Goal: Task Accomplishment & Management: Use online tool/utility

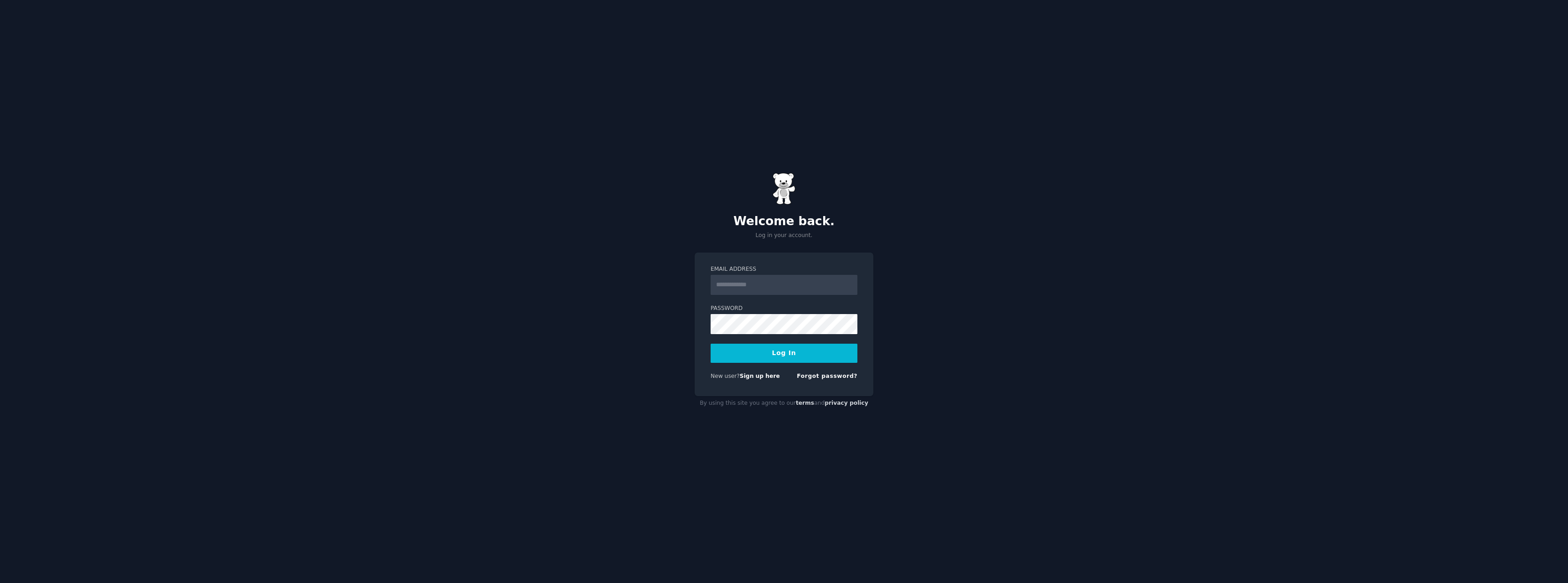
drag, startPoint x: 0, startPoint y: 0, endPoint x: 766, endPoint y: 284, distance: 817.0
click at [766, 284] on input "Email Address" at bounding box center [783, 285] width 147 height 20
type input "**********"
click at [783, 352] on button "Log In" at bounding box center [783, 353] width 147 height 19
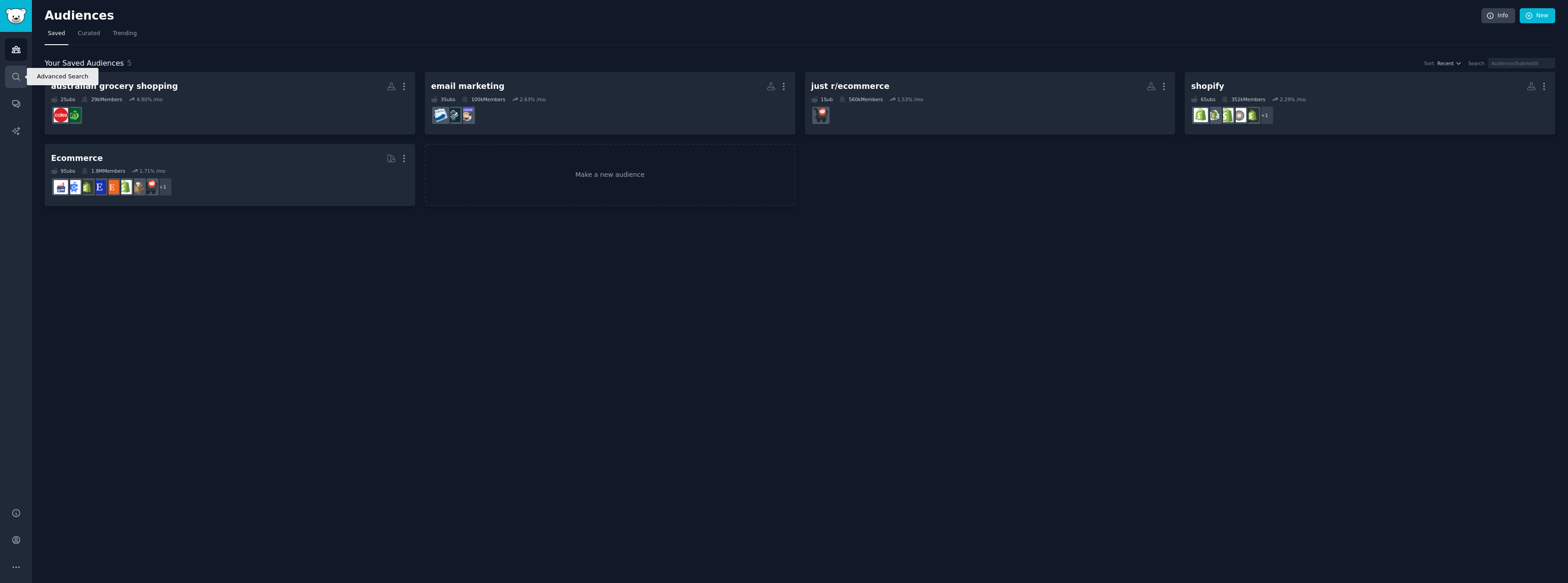
click at [19, 78] on icon "Sidebar" at bounding box center [16, 77] width 10 height 10
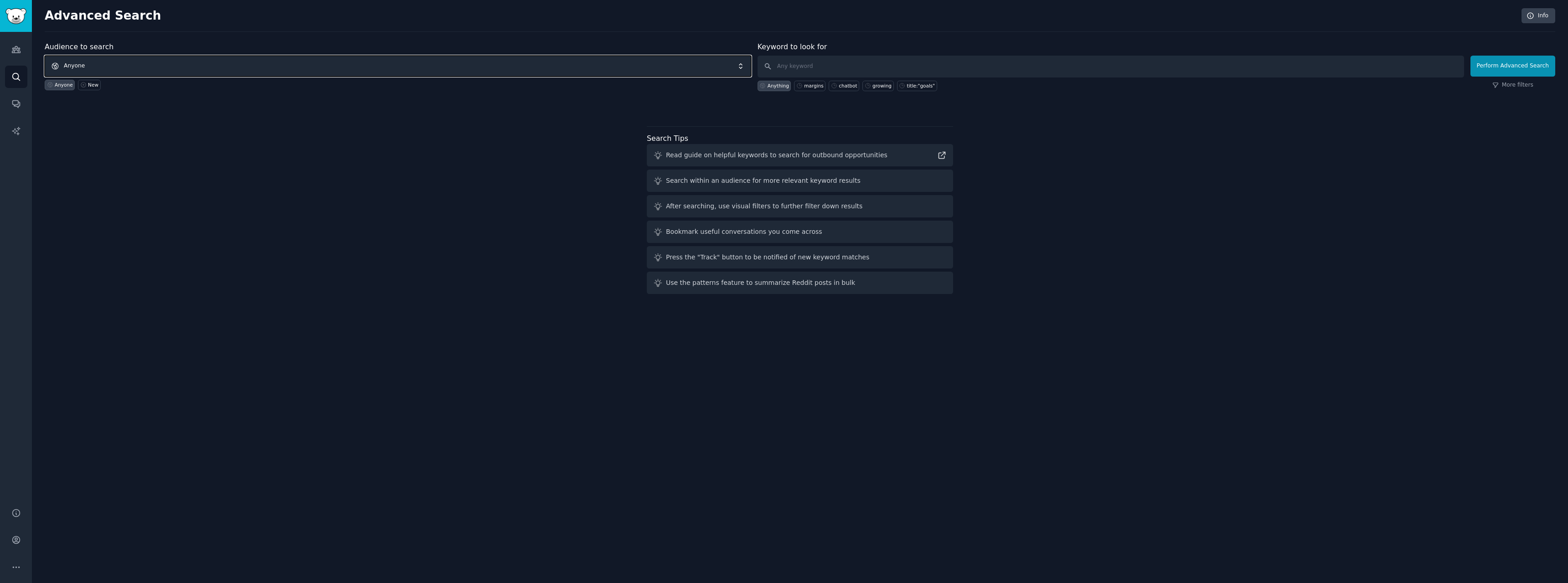
click at [241, 66] on span "Anyone" at bounding box center [397, 66] width 707 height 21
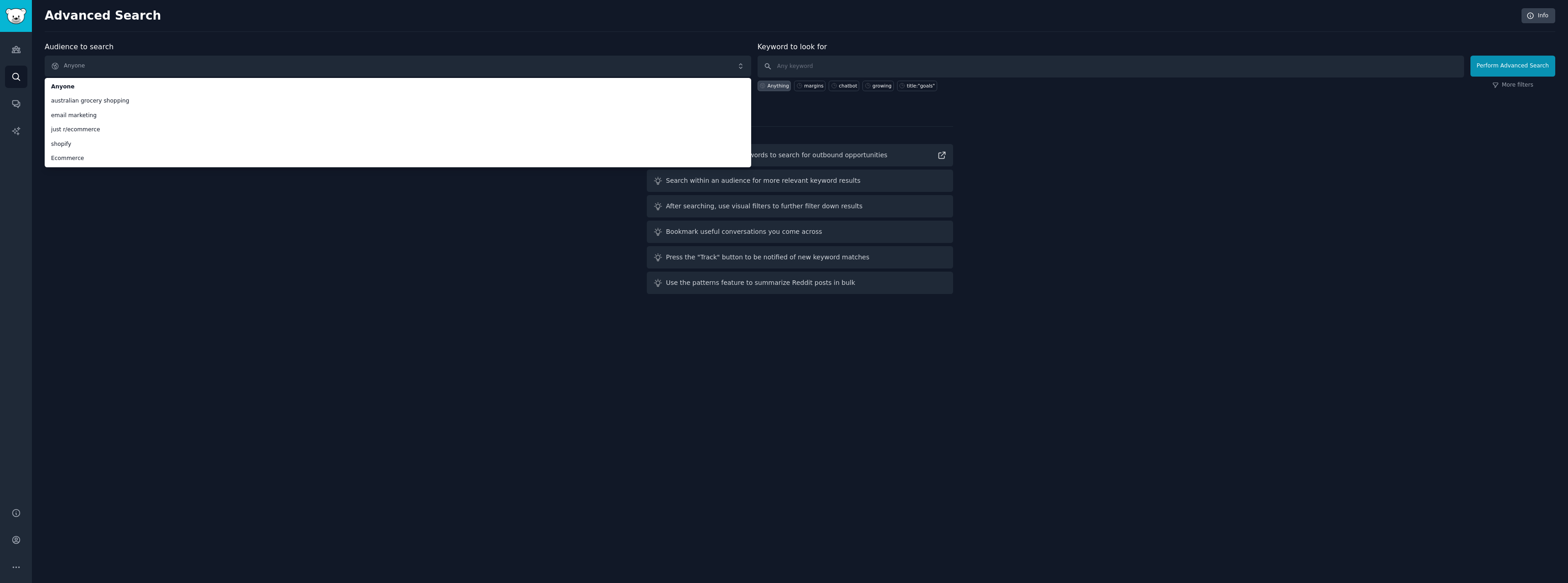
click at [102, 205] on div "Audience to search Anyone Anyone australian grocery shopping email marketing ju…" at bounding box center [800, 169] width 1511 height 256
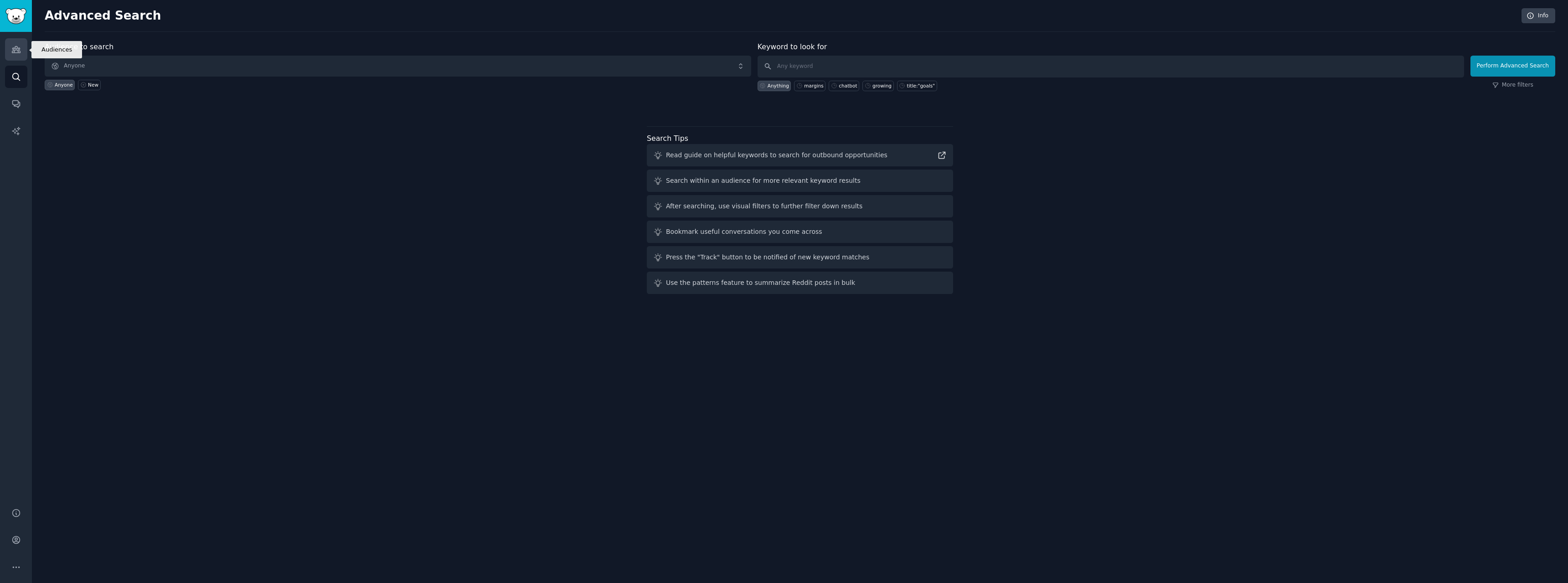
click at [19, 51] on icon "Sidebar" at bounding box center [15, 49] width 8 height 6
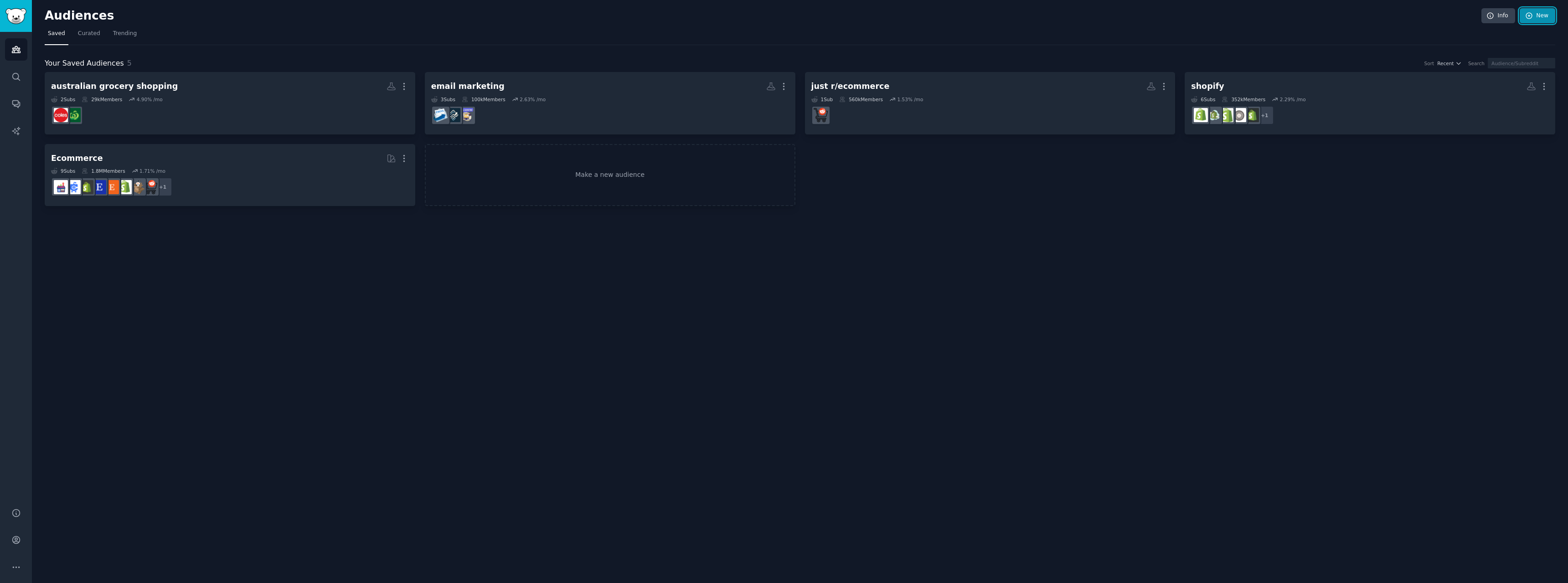
click at [1531, 19] on link "New" at bounding box center [1538, 15] width 35 height 15
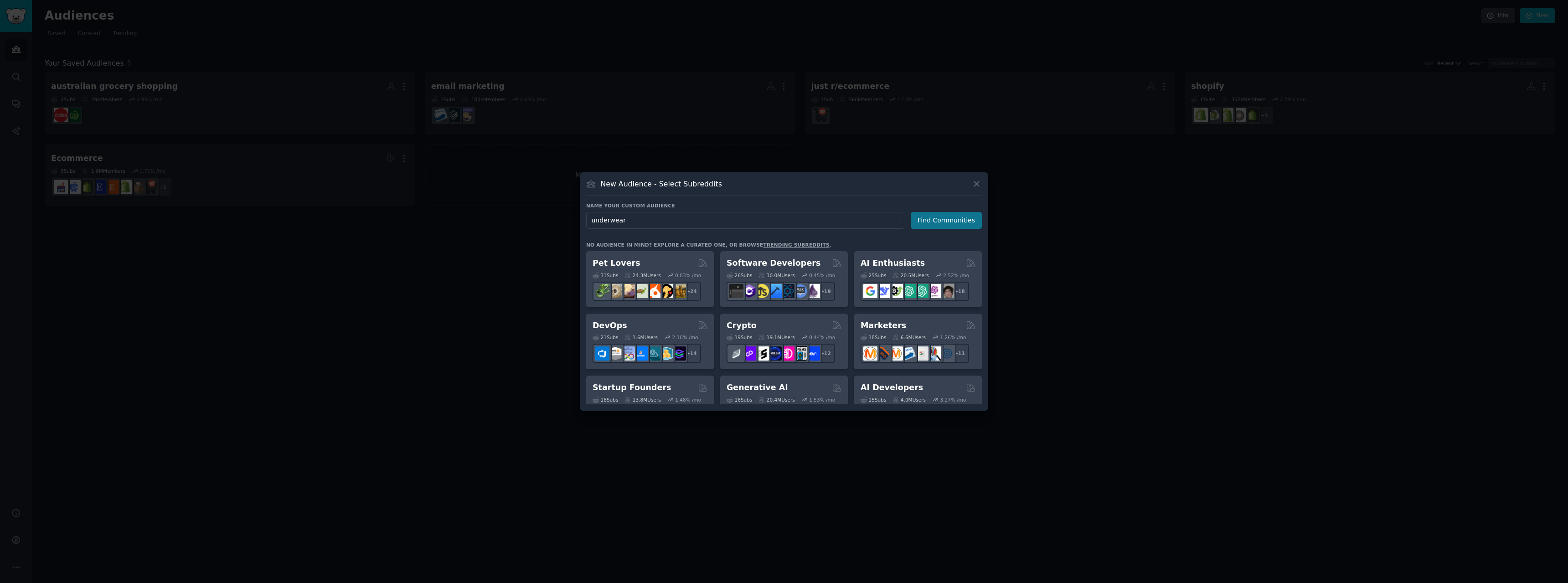
type input "underwear"
click at [957, 224] on button "Find Communities" at bounding box center [946, 220] width 71 height 17
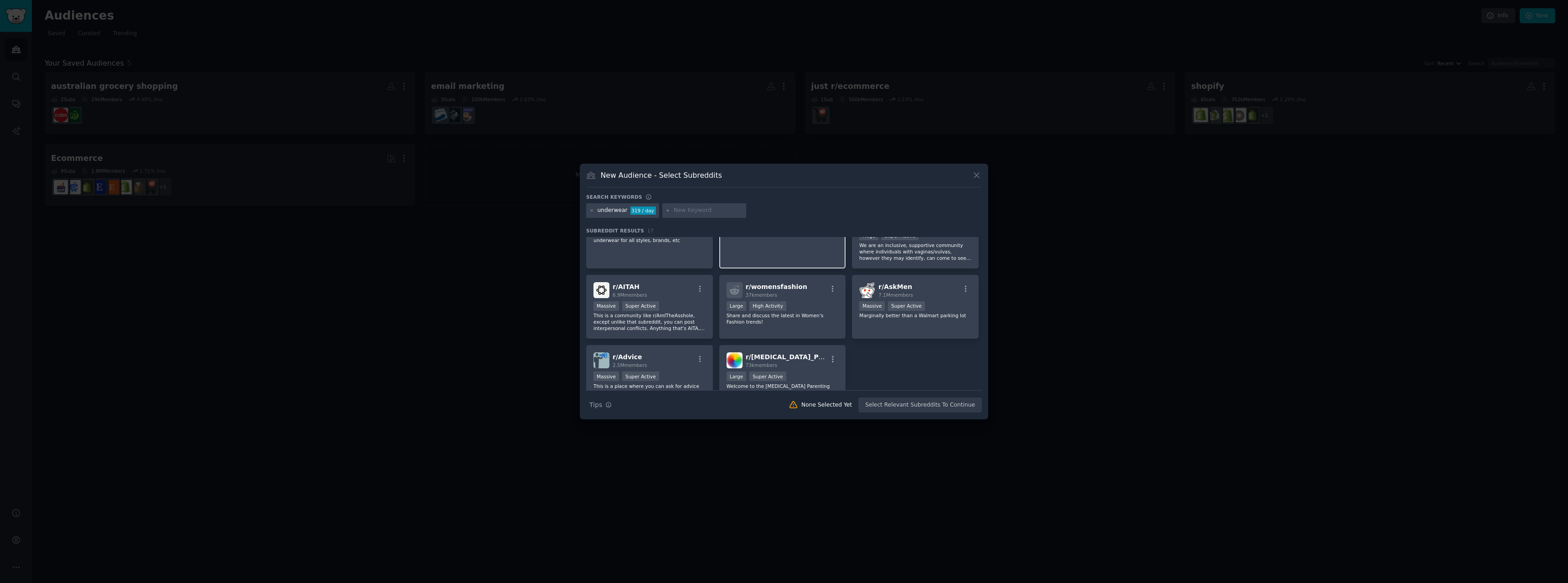
scroll to position [228, 0]
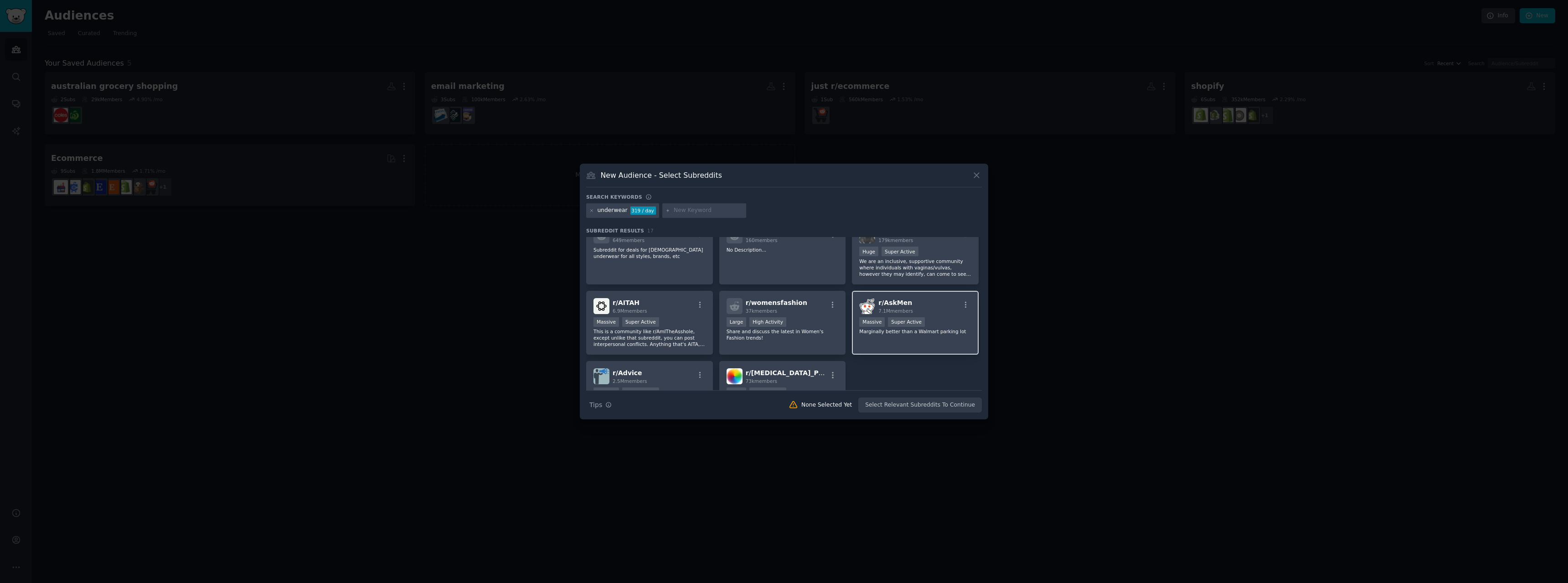
click at [934, 304] on div "r/ AskMen 7.1M members" at bounding box center [915, 306] width 112 height 16
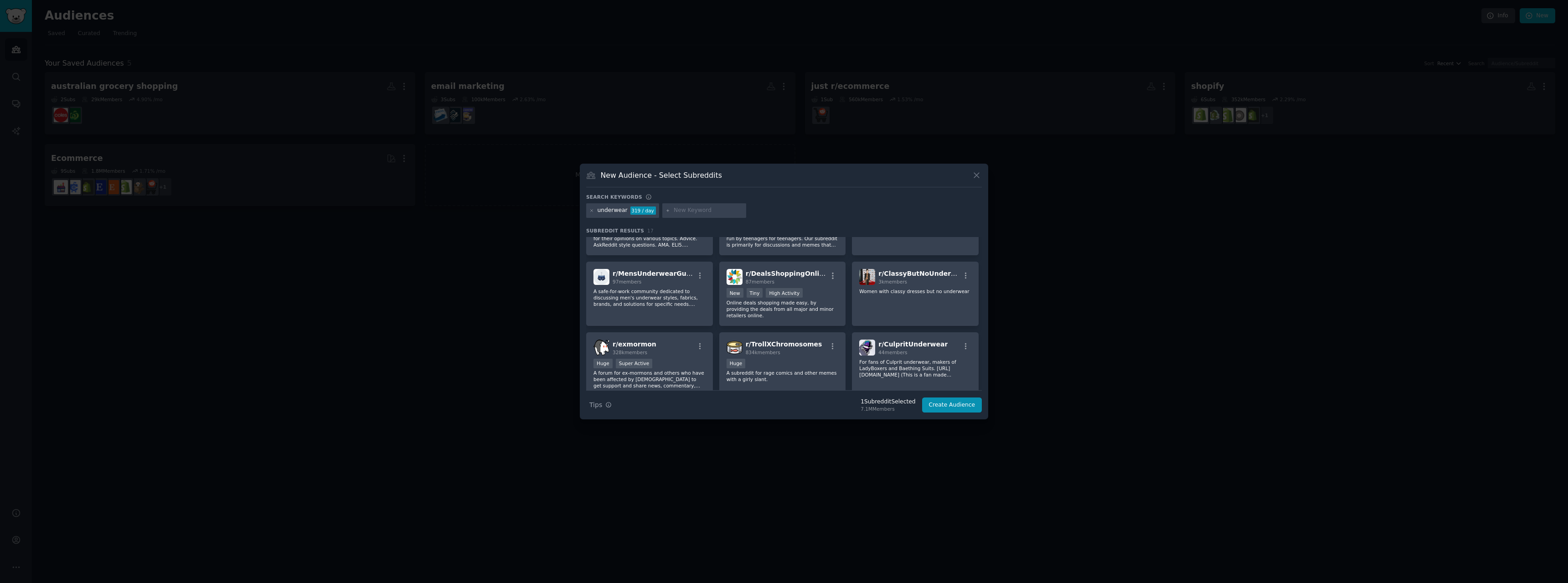
scroll to position [0, 0]
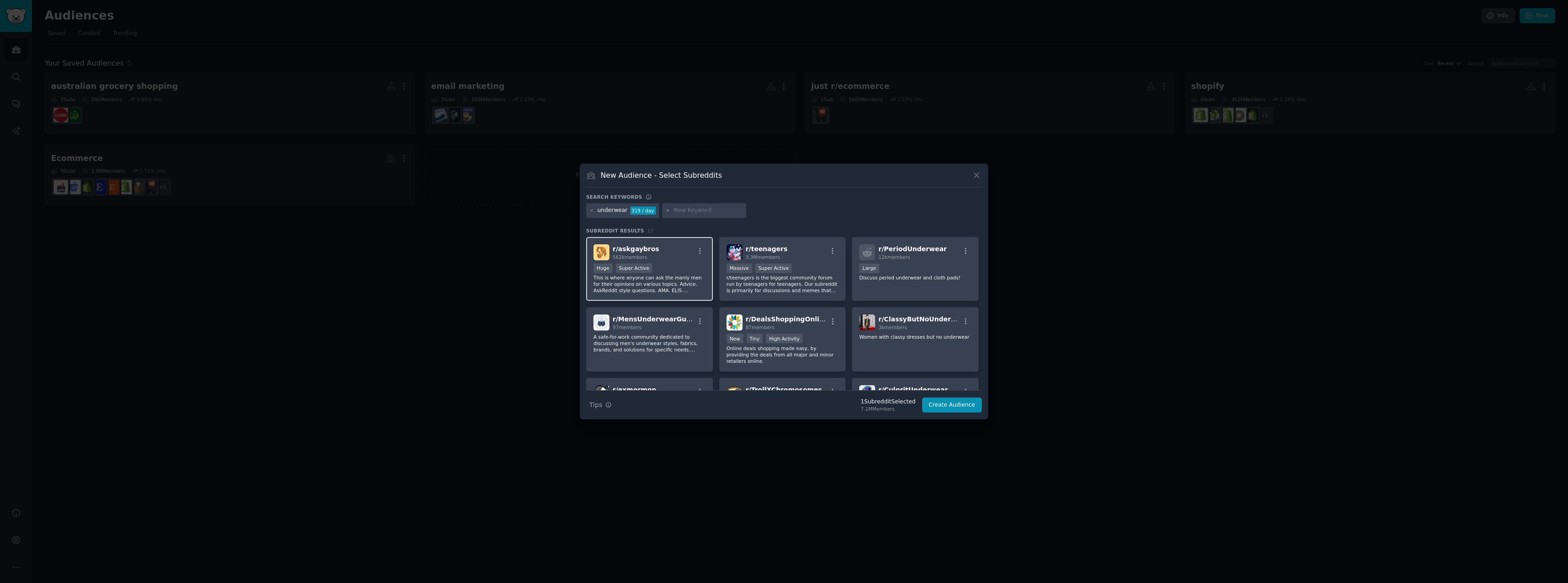
click at [678, 282] on p "This is where anyone can ask the manly men for their opinions on various topics…" at bounding box center [649, 284] width 112 height 19
click at [592, 209] on icon at bounding box center [592, 211] width 5 height 5
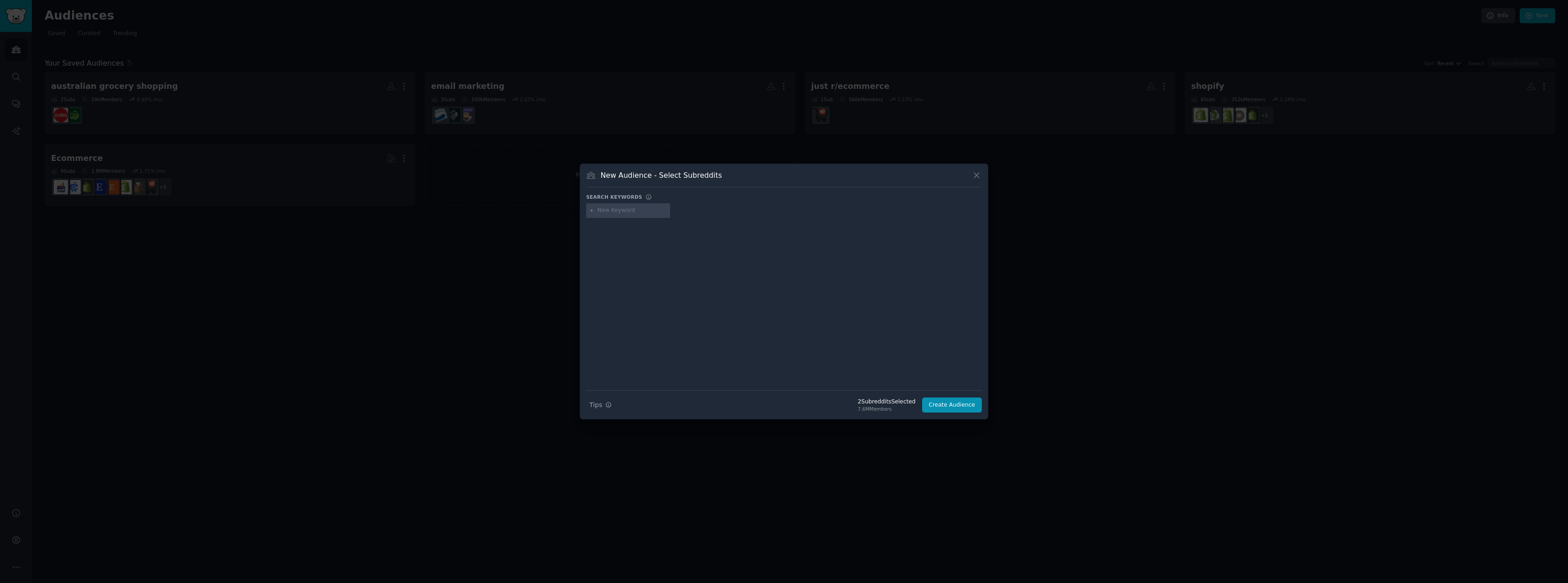
click at [640, 217] on div at bounding box center [628, 211] width 84 height 15
click at [622, 209] on input "text" at bounding box center [632, 210] width 69 height 8
type input "pants"
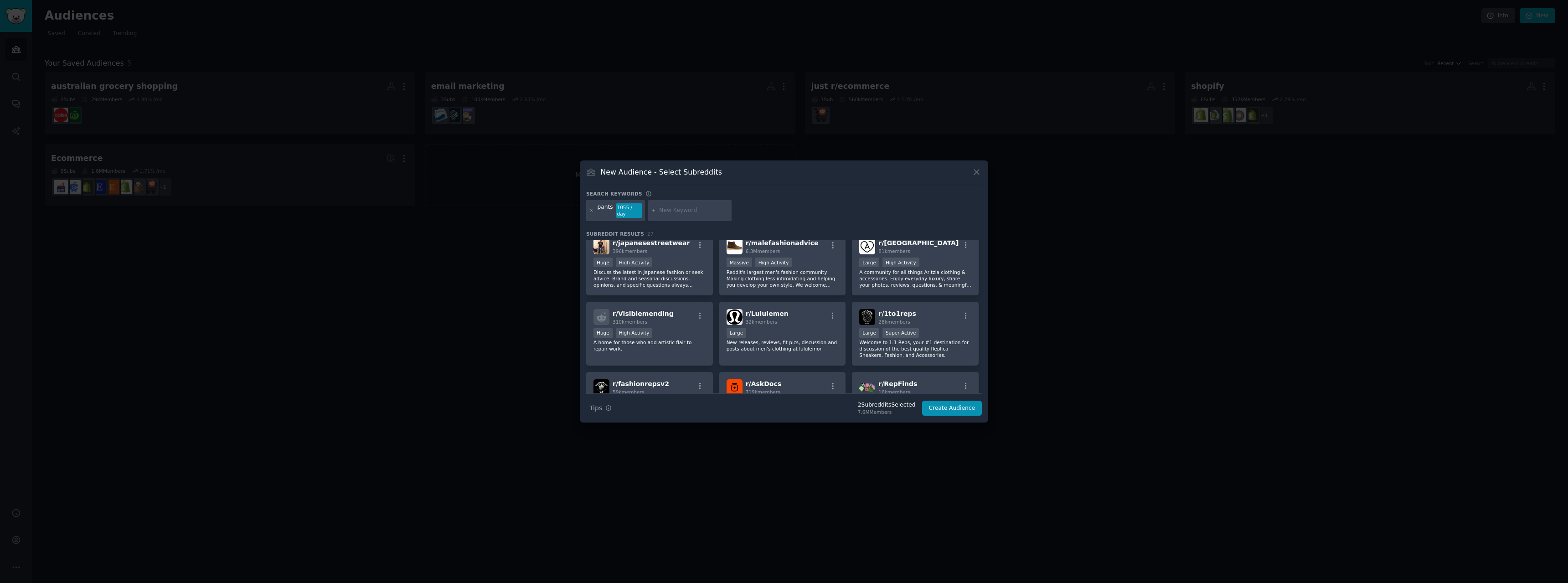
scroll to position [365, 0]
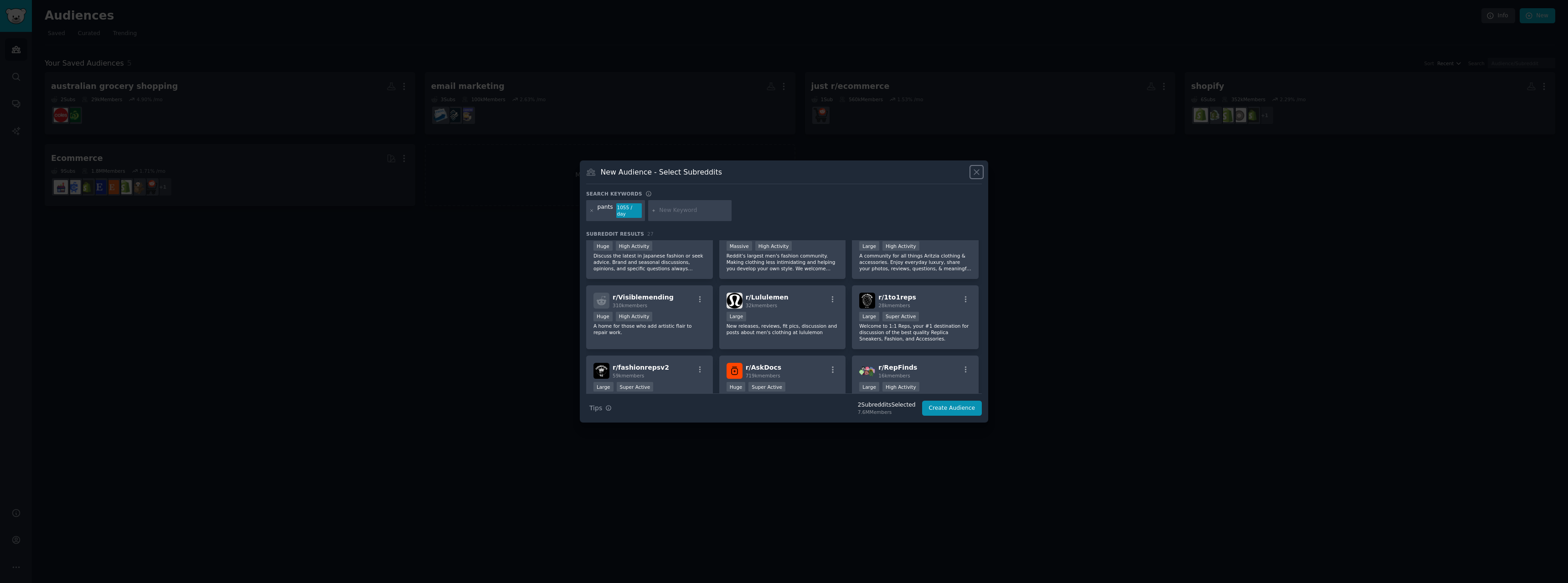
click at [974, 173] on icon at bounding box center [977, 172] width 10 height 10
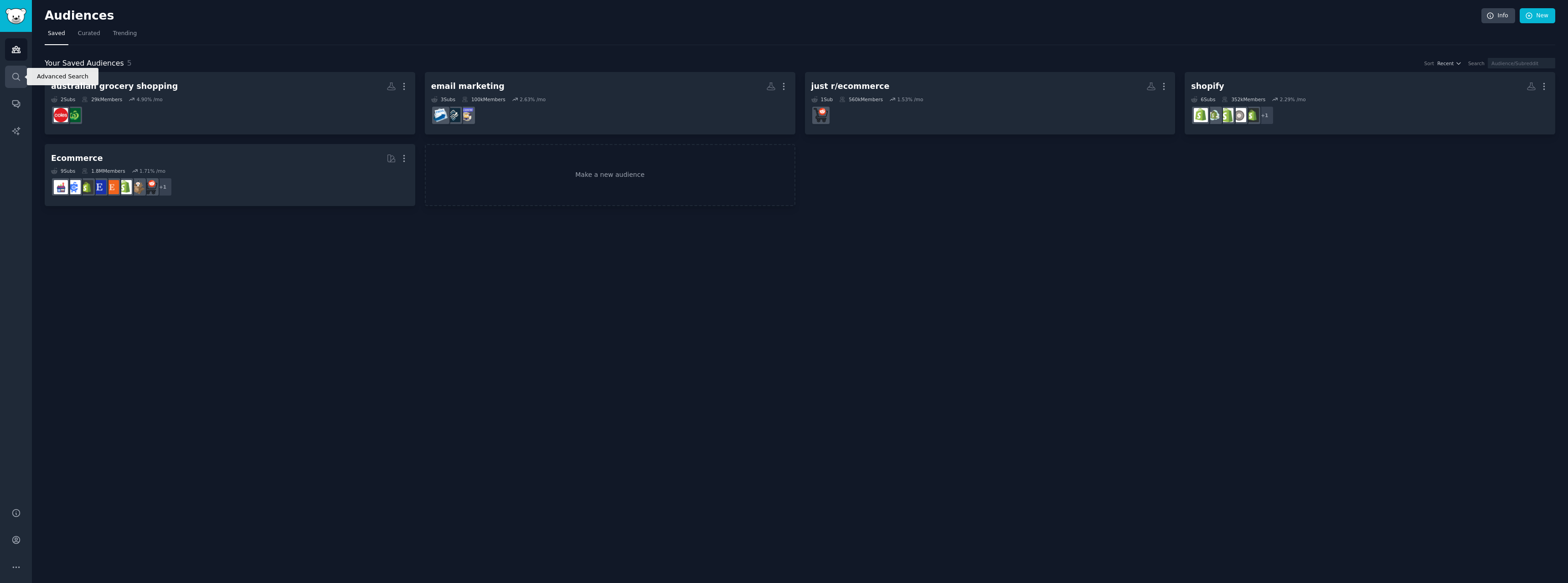
click at [12, 77] on icon "Sidebar" at bounding box center [16, 77] width 10 height 10
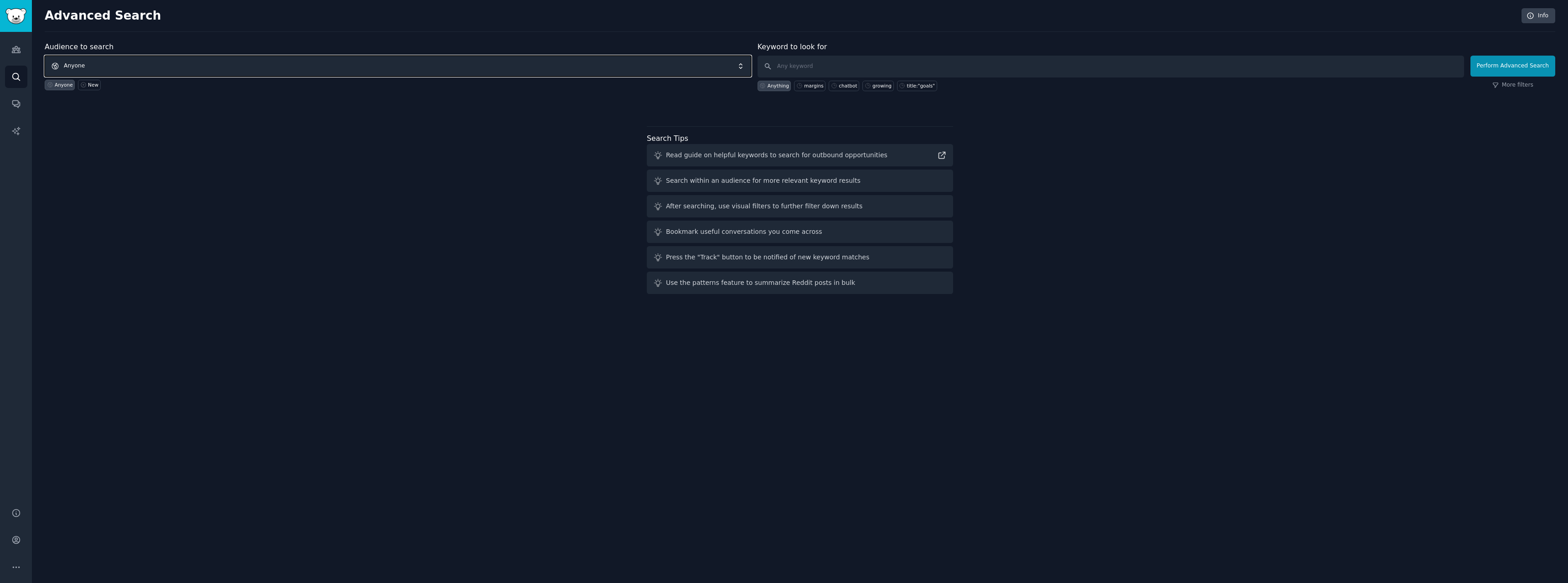
click at [144, 68] on span "Anyone" at bounding box center [397, 66] width 707 height 21
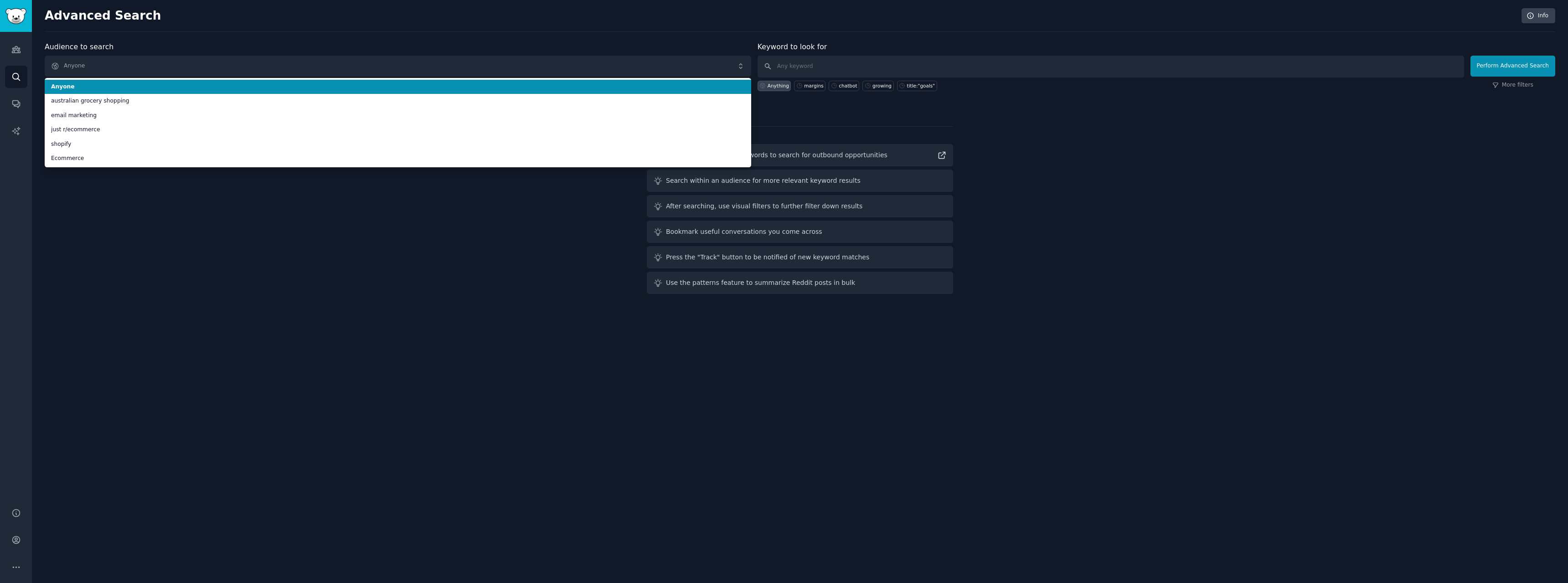
click at [257, 35] on div "Advanced Search Info Audience to search Anyone Anyone australian grocery shoppi…" at bounding box center [800, 292] width 1536 height 583
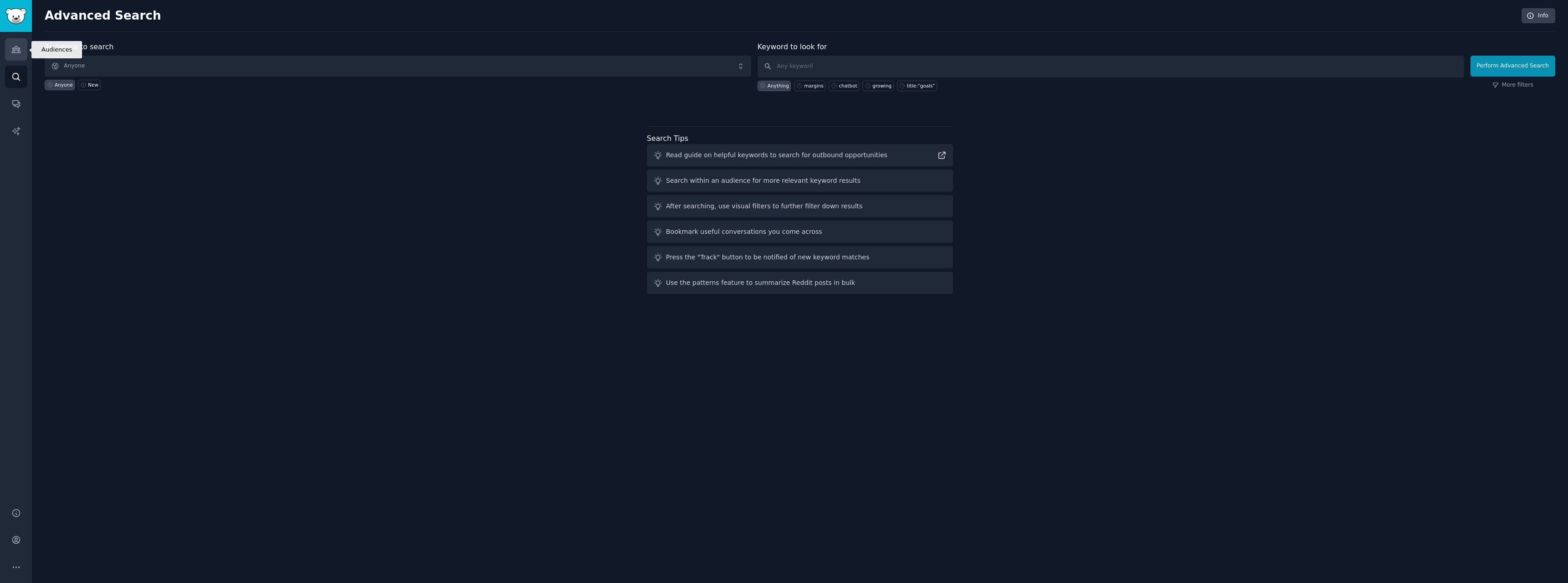
click at [15, 47] on icon "Sidebar" at bounding box center [15, 49] width 8 height 6
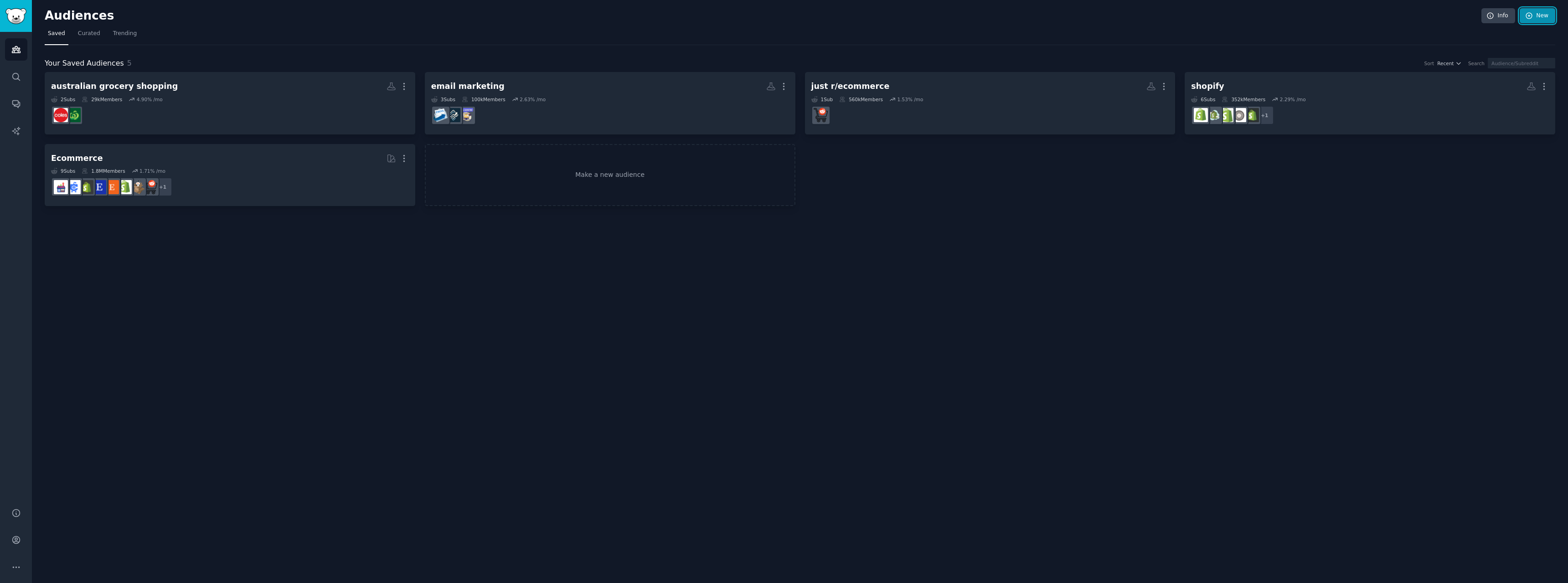
click at [1535, 18] on link "New" at bounding box center [1538, 15] width 35 height 15
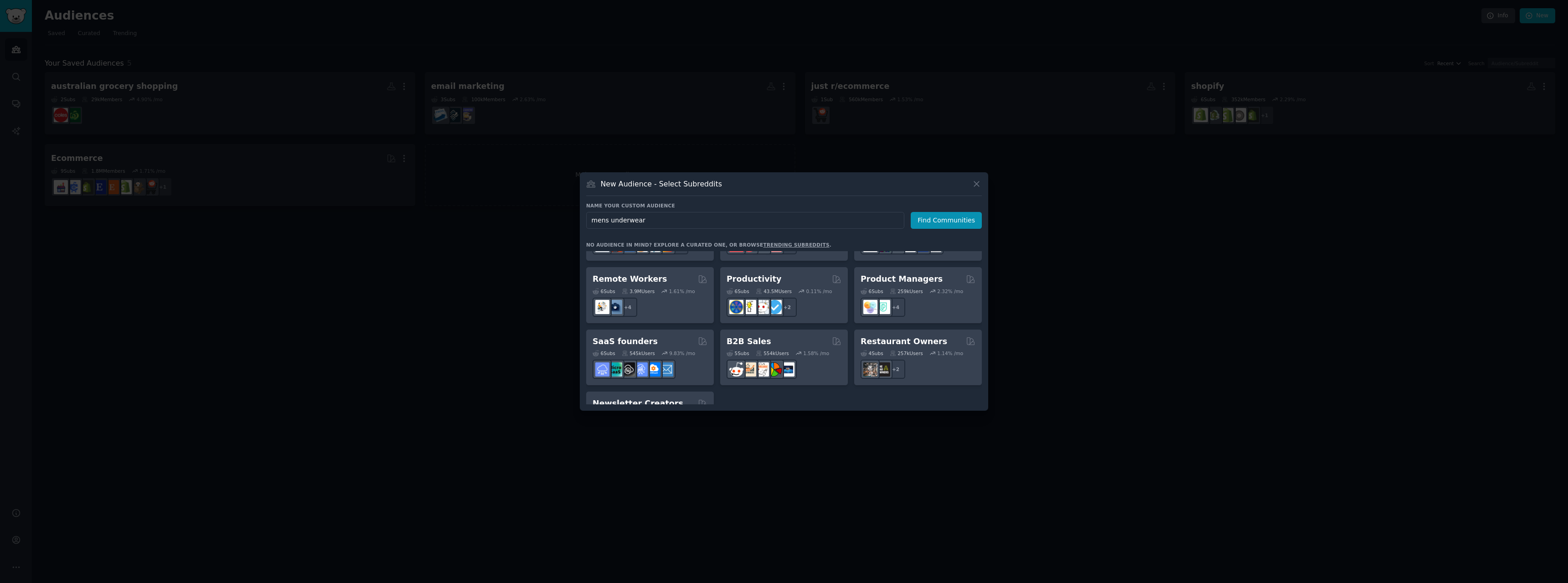
scroll to position [683, 0]
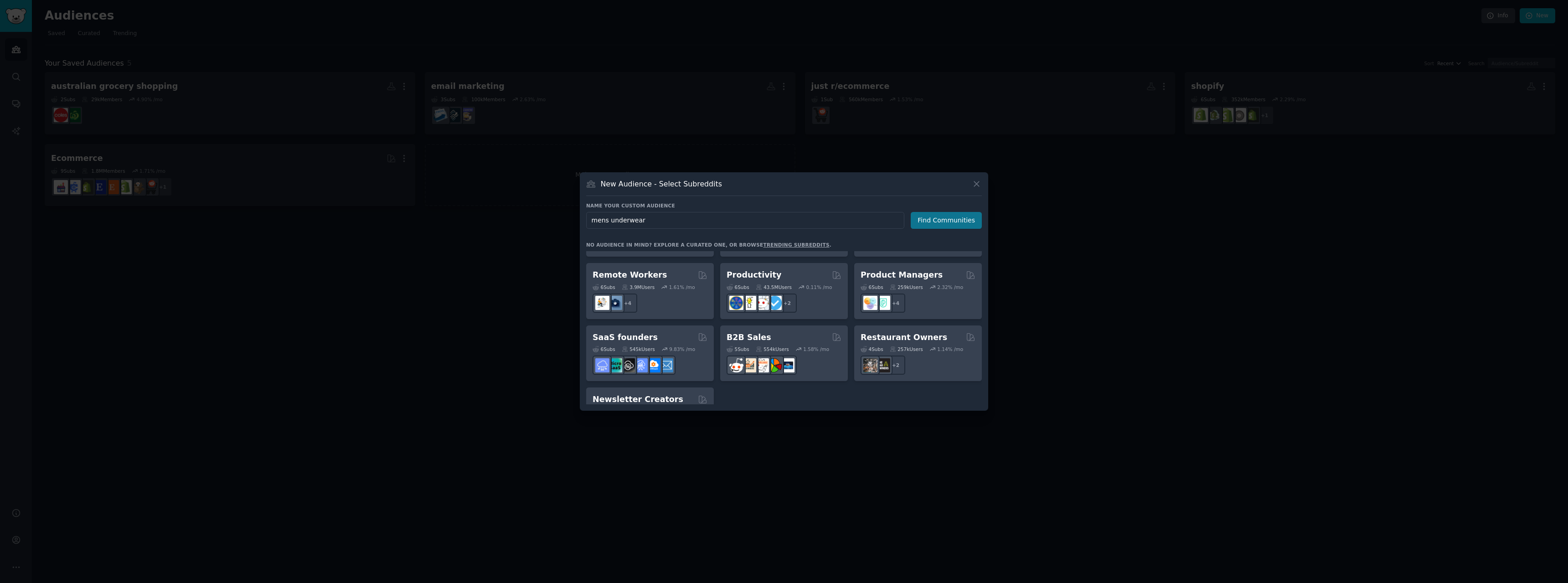
type input "mens underwear"
click at [961, 218] on button "Find Communities" at bounding box center [946, 220] width 71 height 17
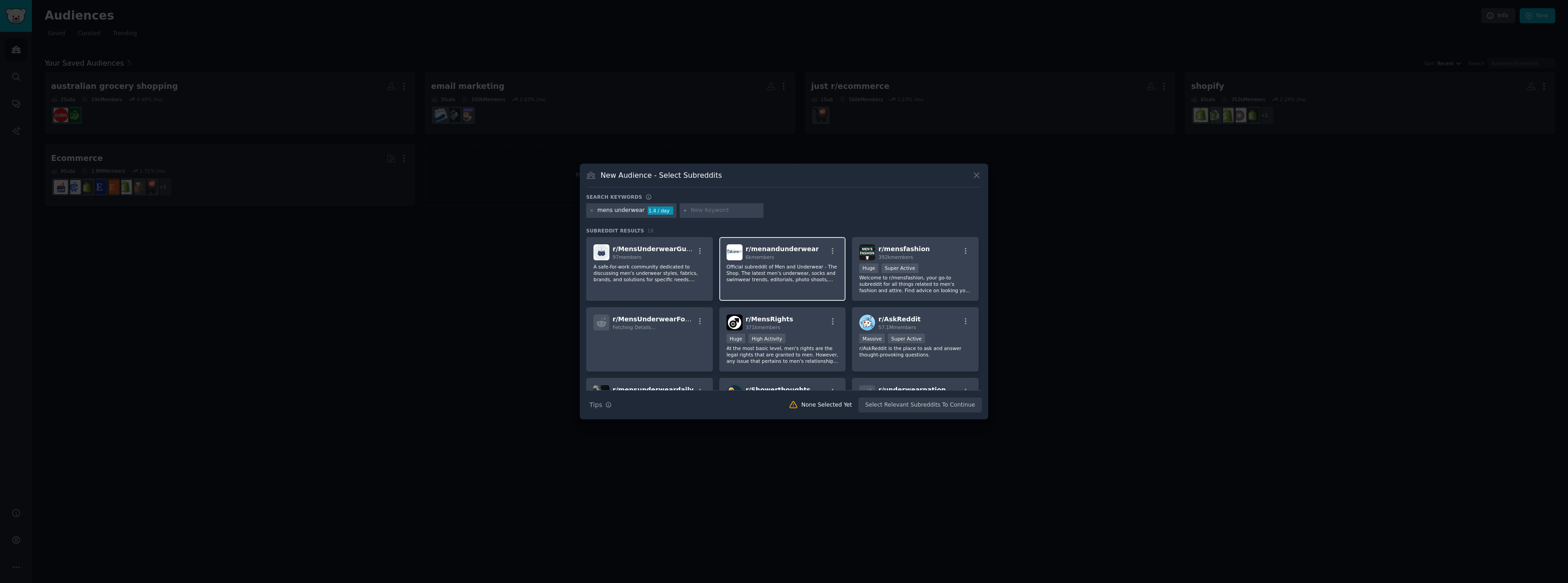
click at [809, 250] on div "r/ menandunderwear 6k members" at bounding box center [783, 252] width 112 height 16
click at [911, 255] on div "392k members" at bounding box center [904, 257] width 52 height 6
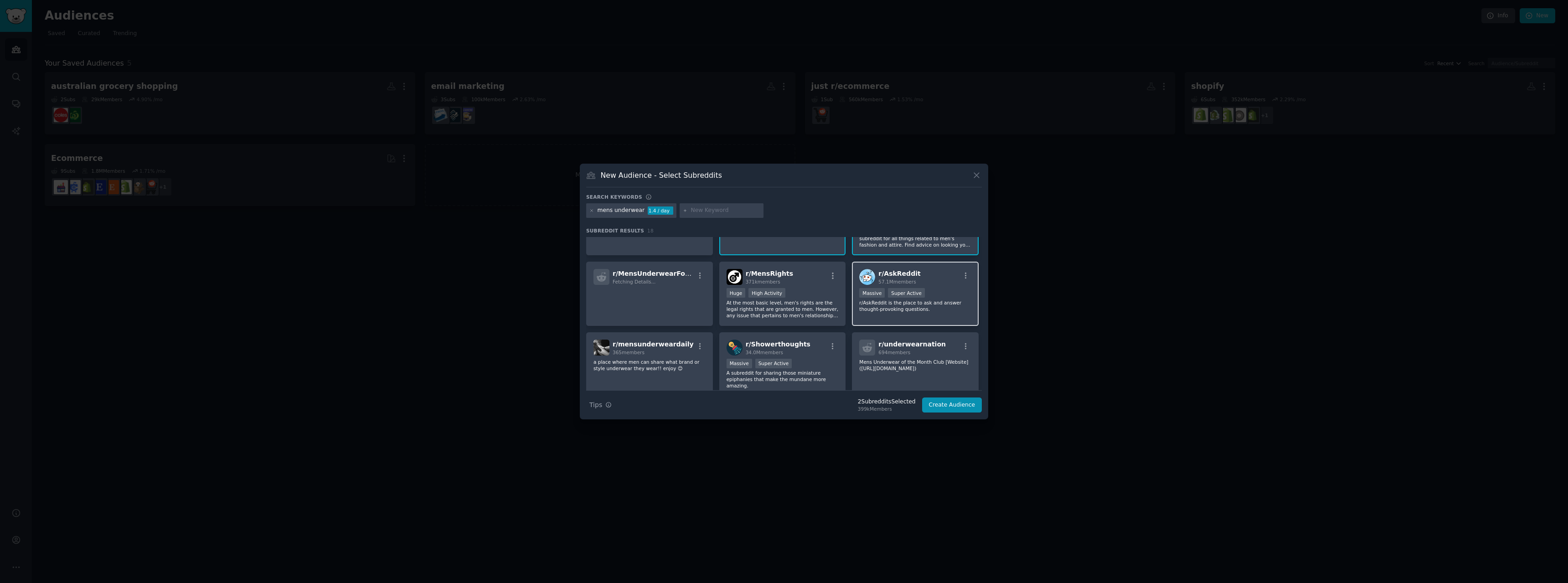
click at [907, 312] on p "r/AskReddit is the place to ask and answer thought-provoking questions." at bounding box center [915, 305] width 112 height 13
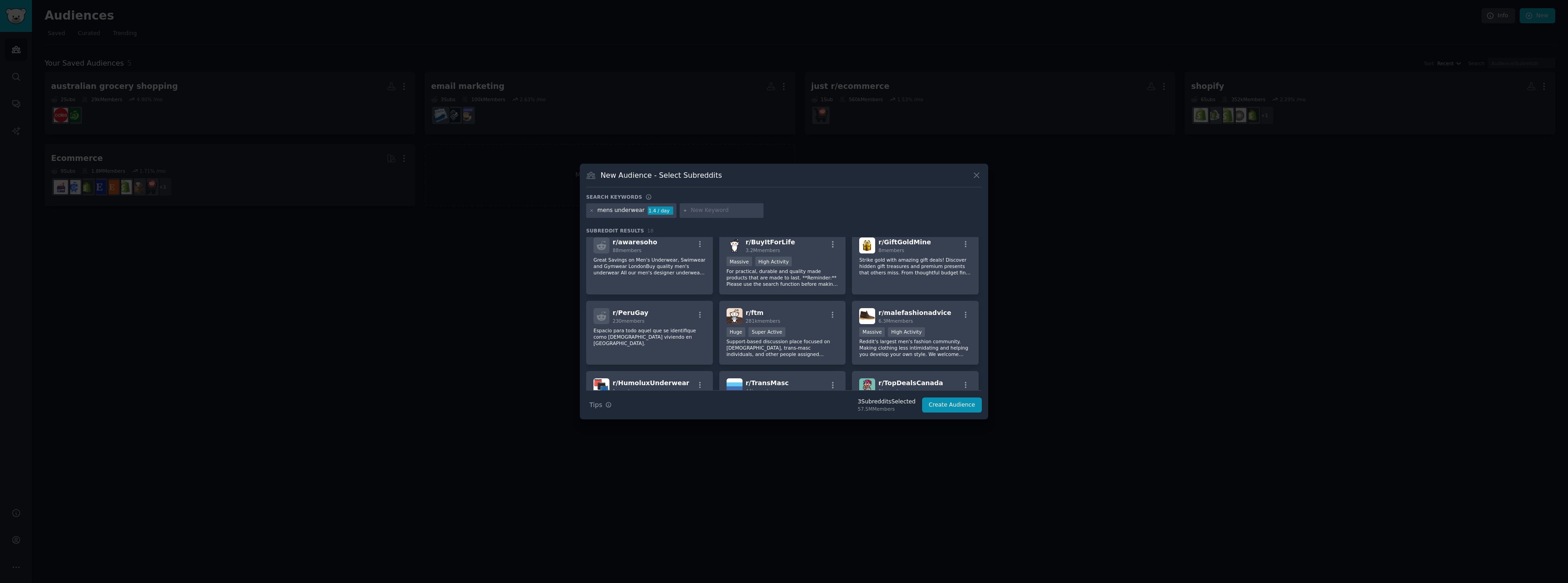
scroll to position [228, 0]
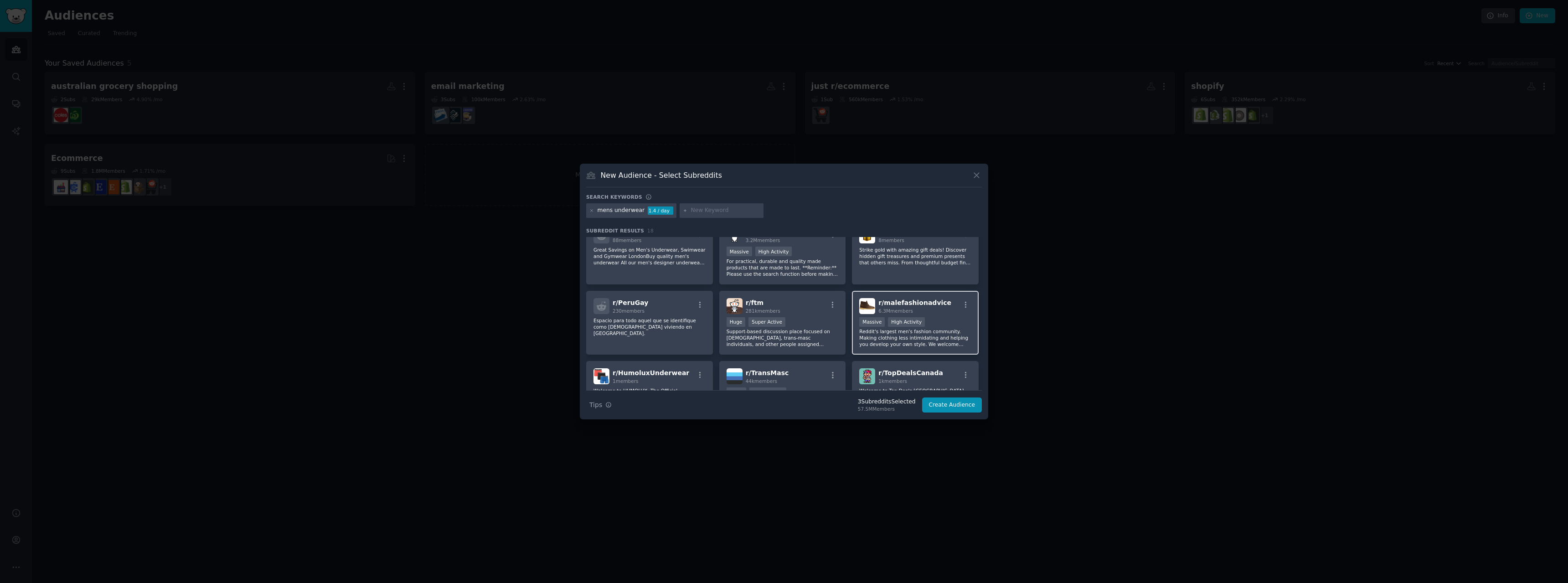
click at [929, 317] on div ">= 80th percentile for submissions / day Massive High Activity" at bounding box center [915, 323] width 112 height 12
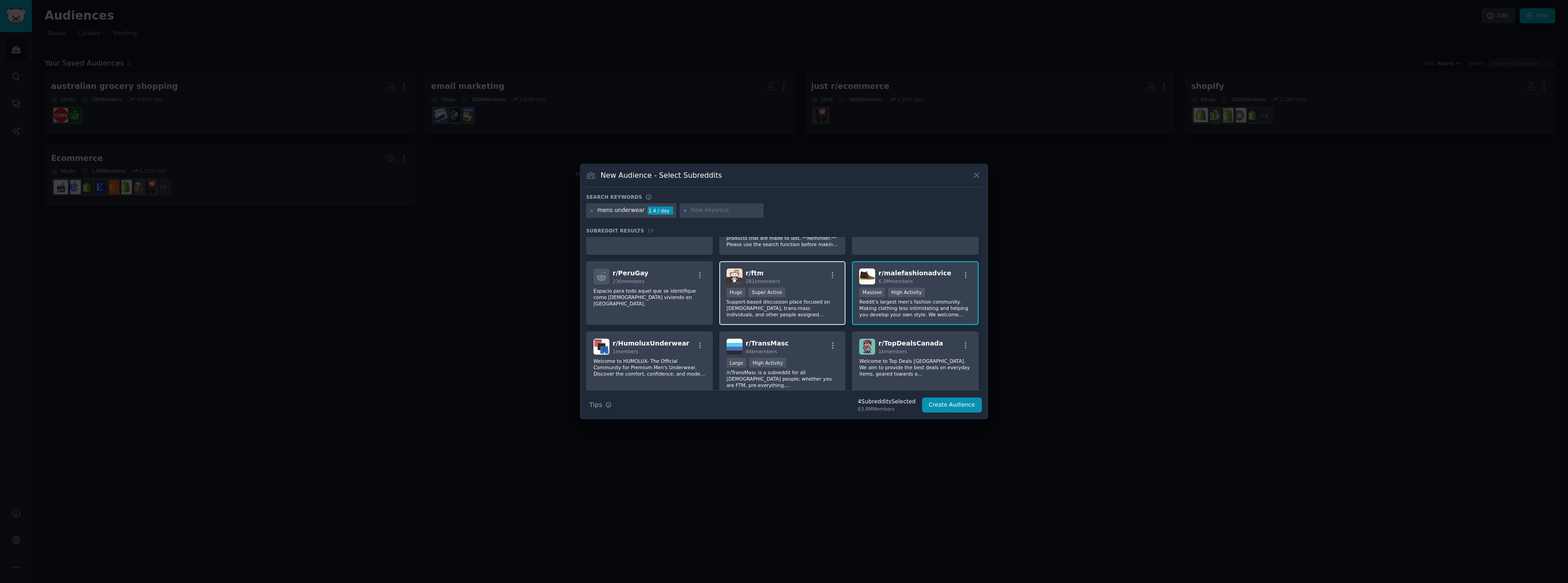
scroll to position [288, 0]
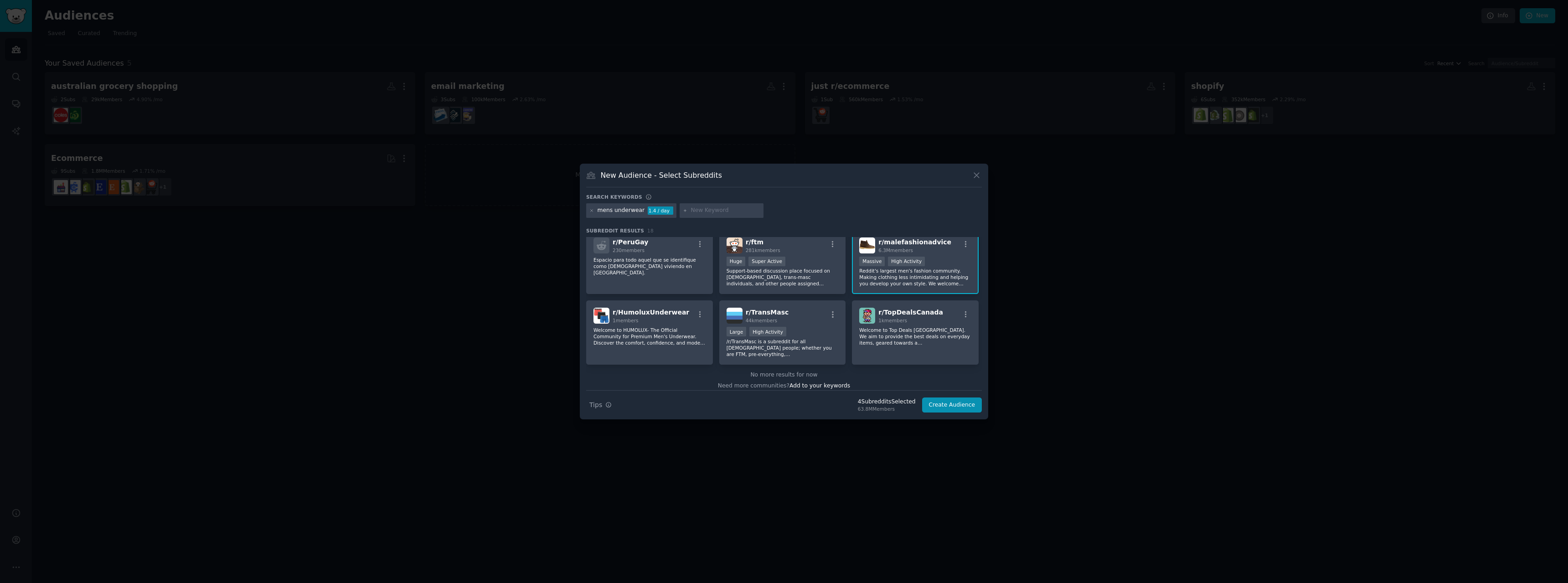
click at [692, 214] on input "text" at bounding box center [726, 210] width 69 height 8
type input "underwear"
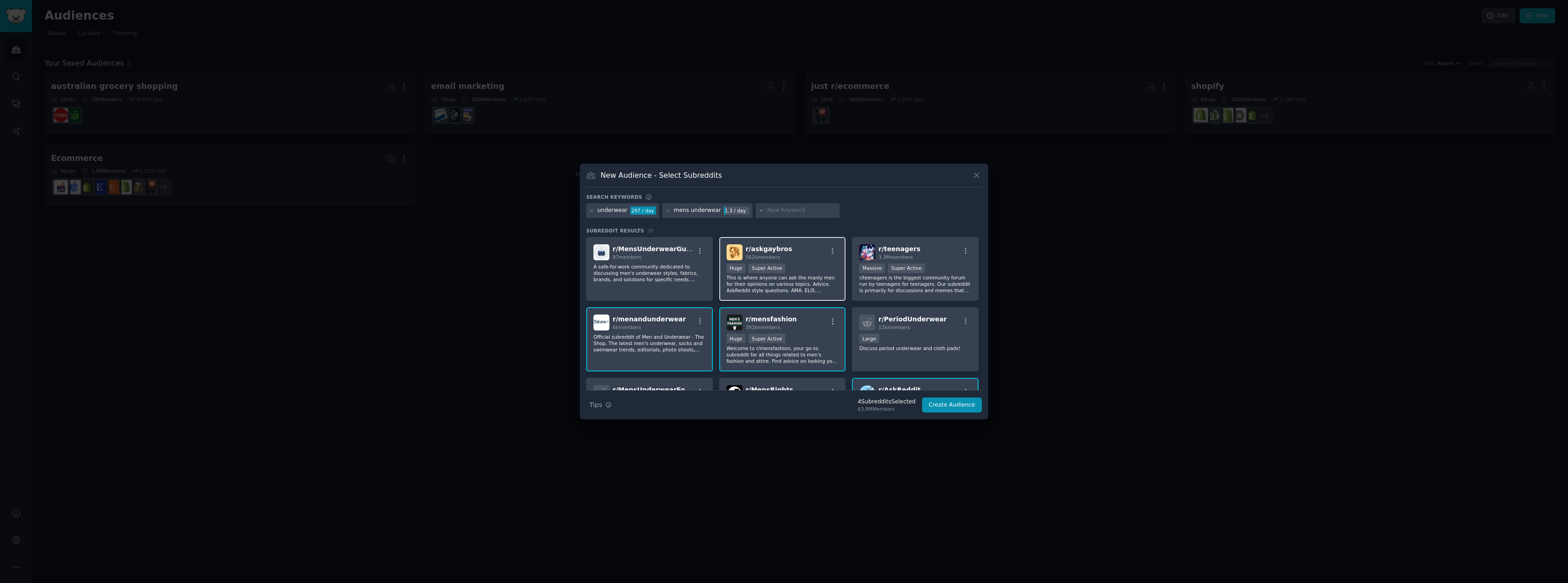
click at [817, 270] on div "Huge Super Active" at bounding box center [783, 269] width 112 height 12
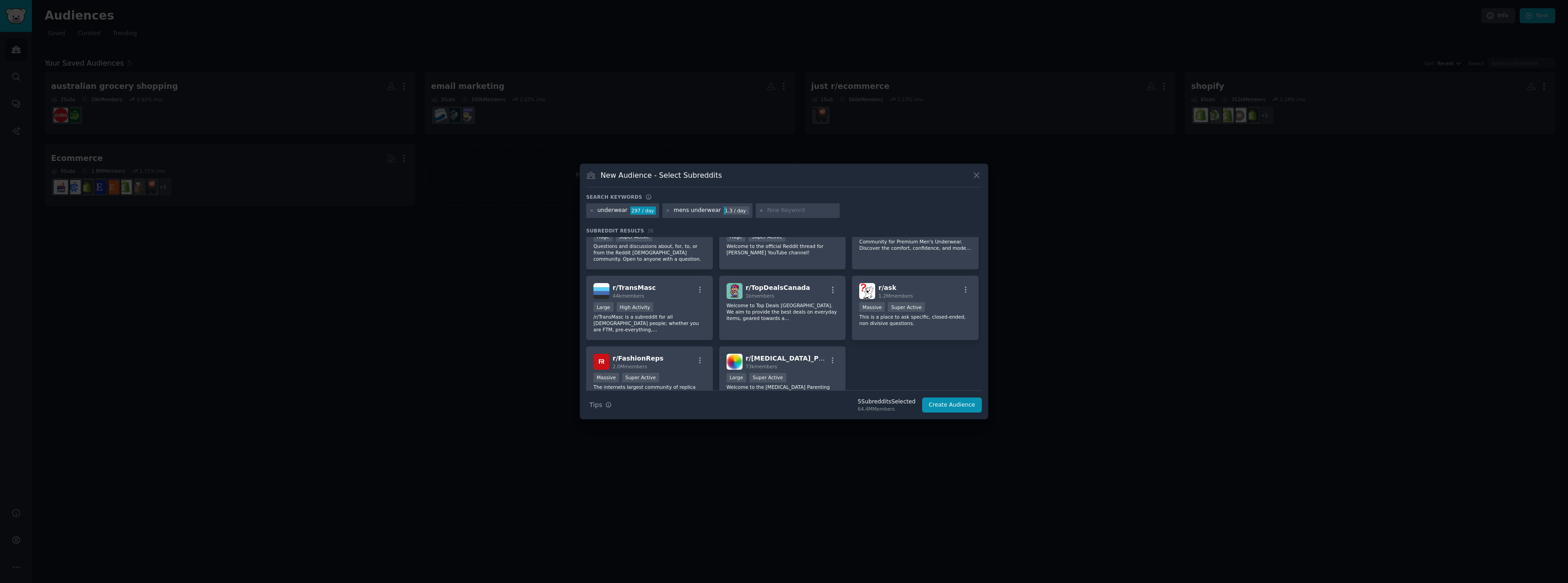
scroll to position [775, 0]
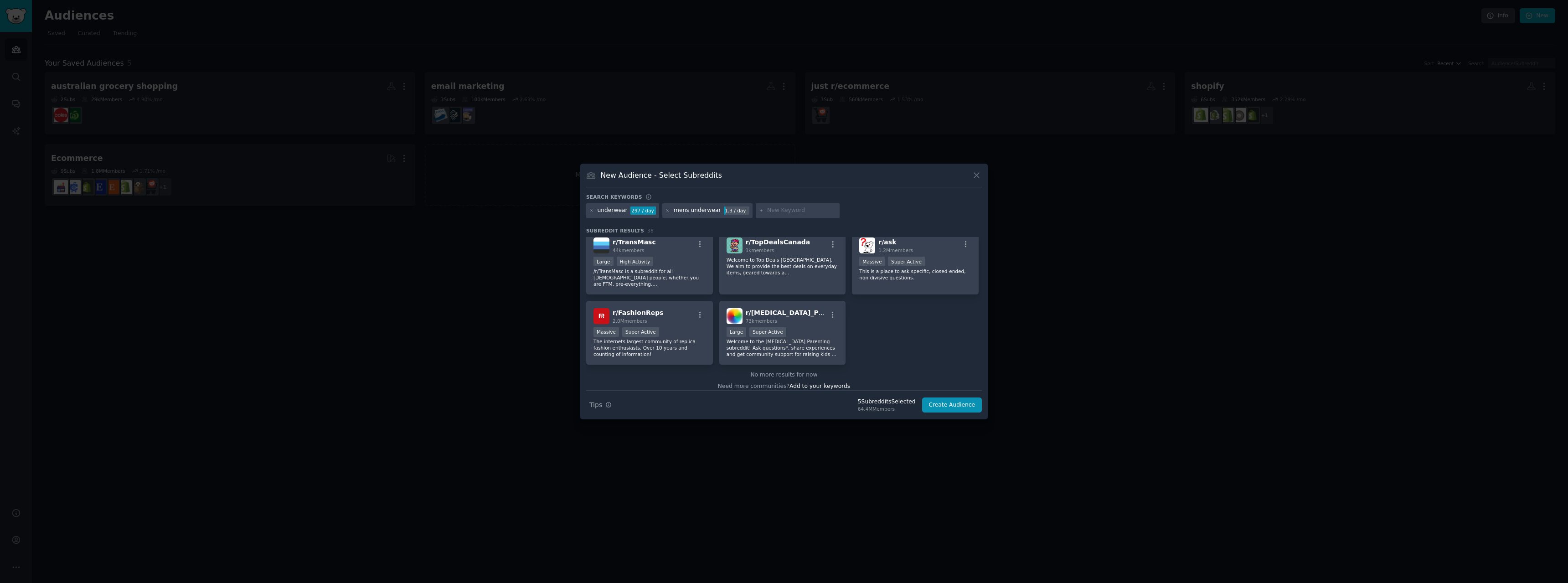
click at [768, 213] on input "text" at bounding box center [802, 210] width 69 height 8
type input "aussieBum"
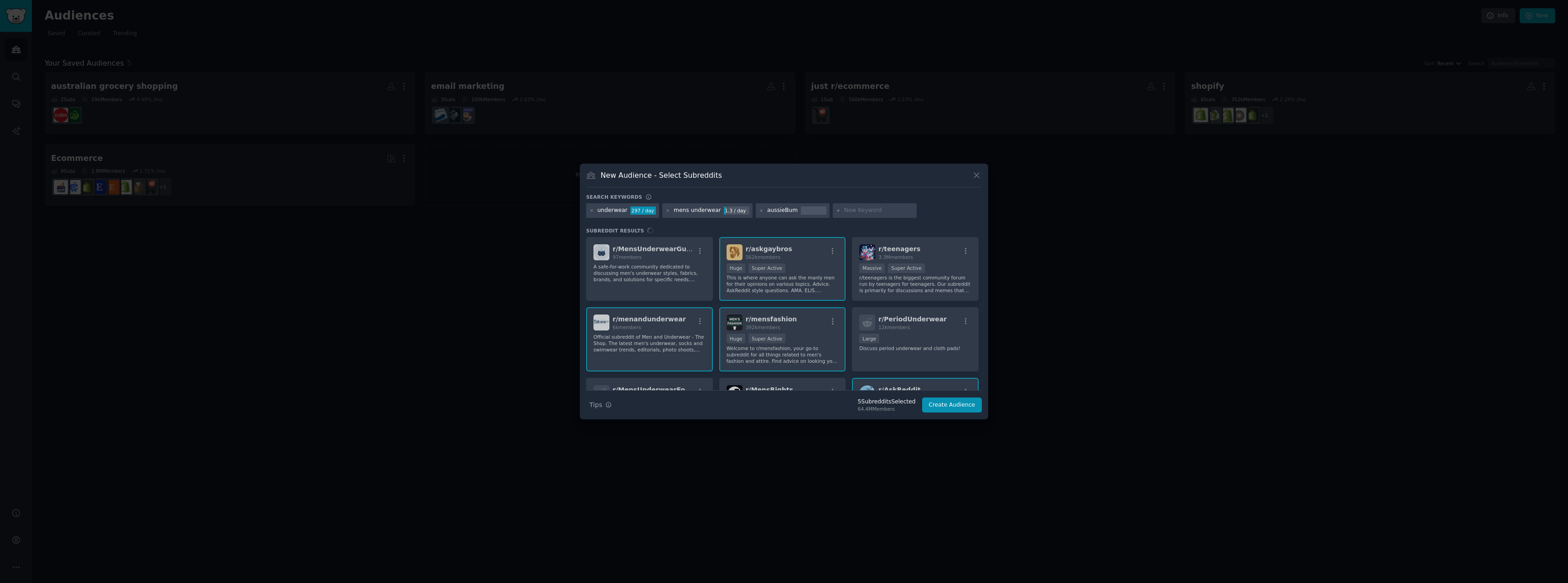
scroll to position [46, 0]
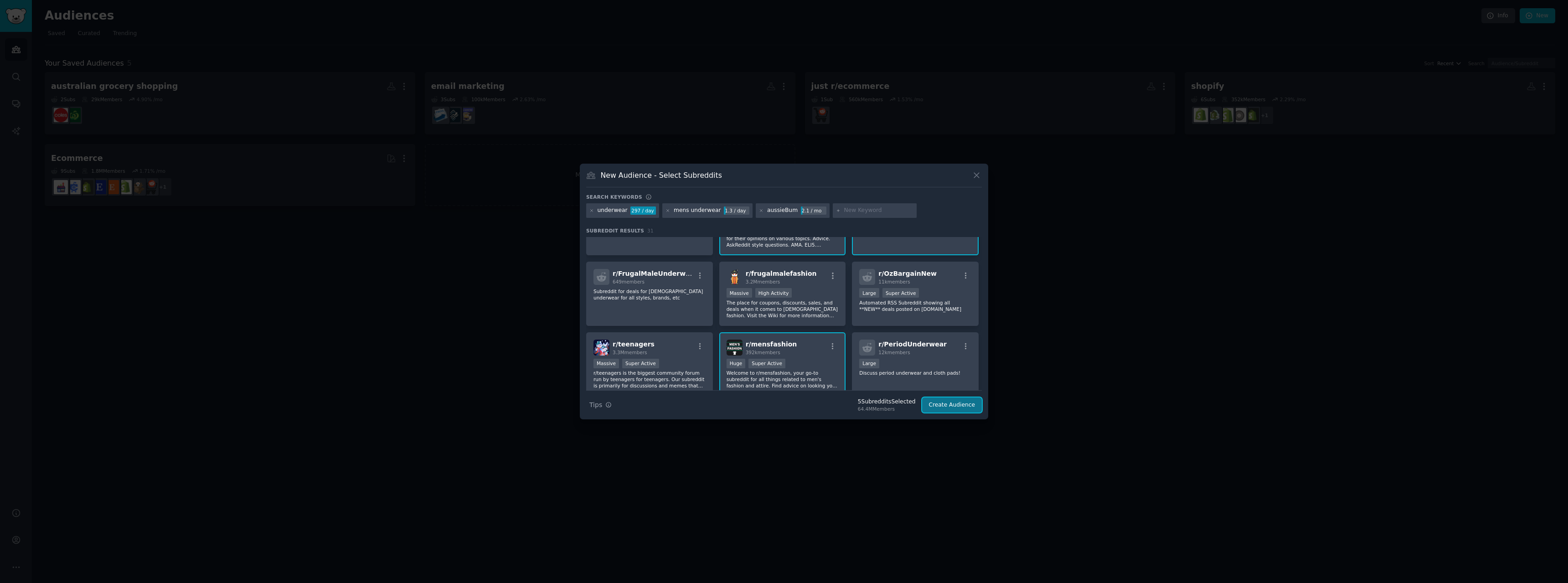
click at [956, 406] on button "Create Audience" at bounding box center [952, 405] width 60 height 15
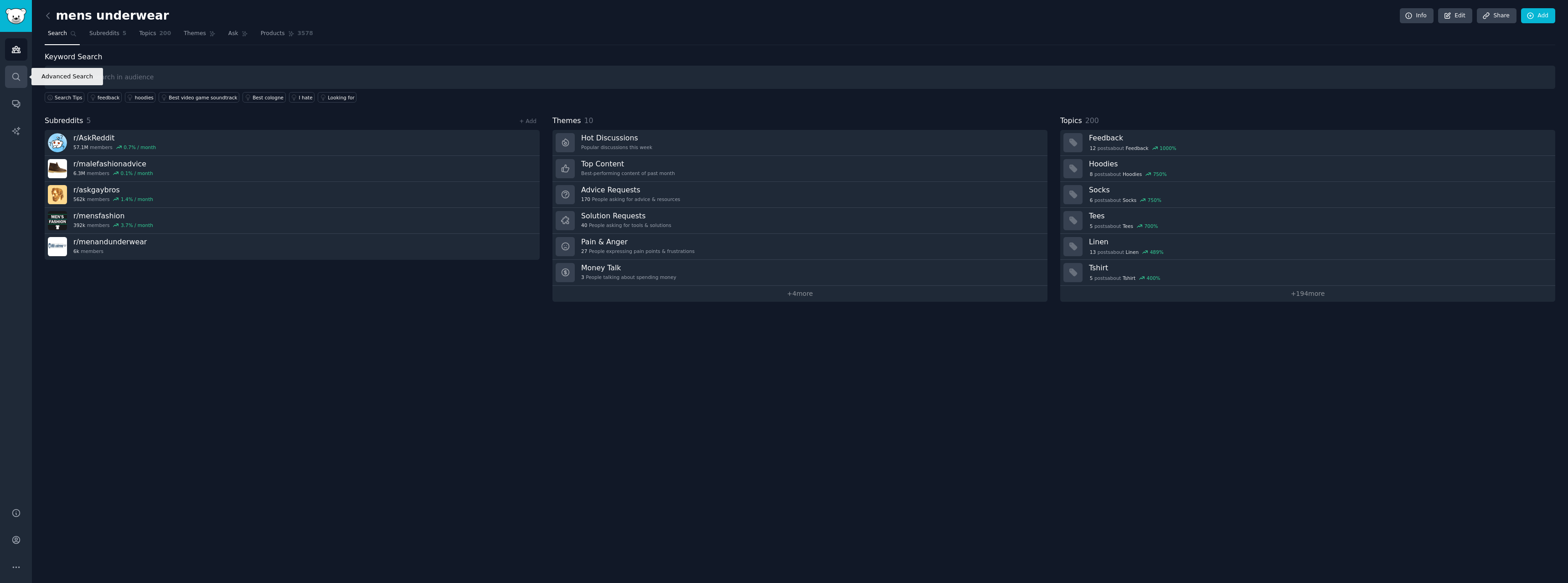
click at [16, 77] on icon "Sidebar" at bounding box center [16, 77] width 10 height 10
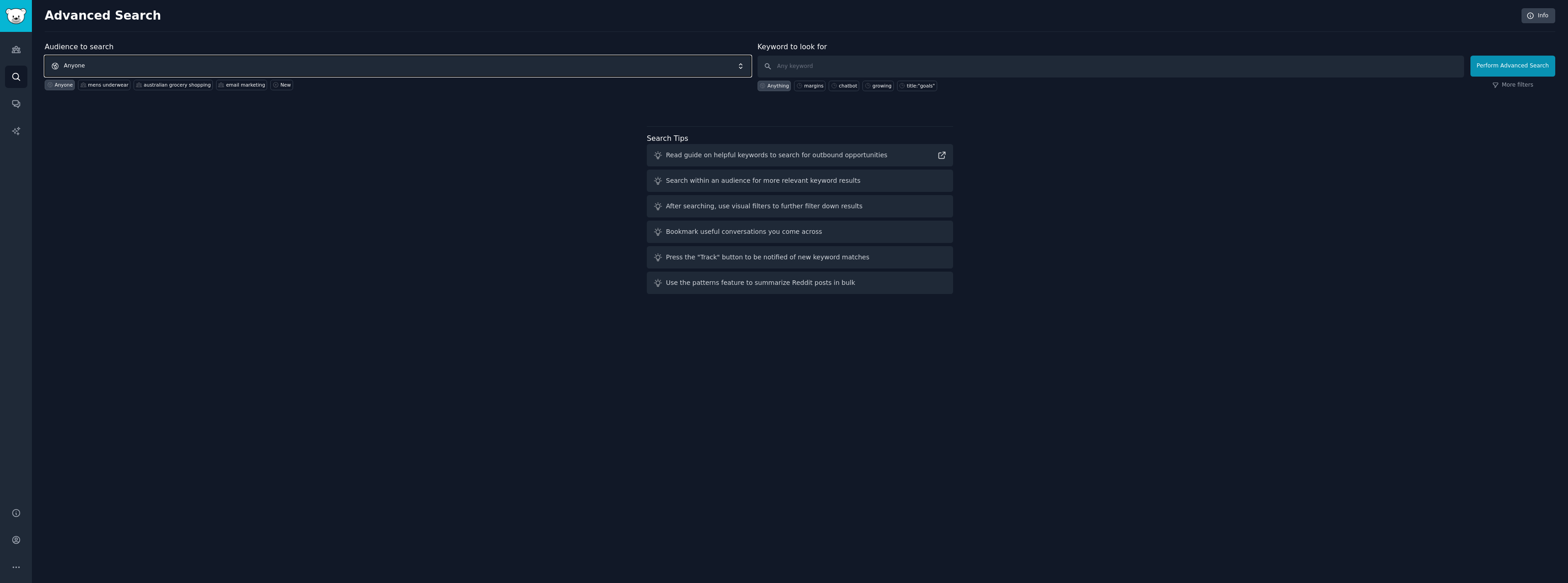
click at [114, 64] on span "Anyone" at bounding box center [397, 66] width 707 height 21
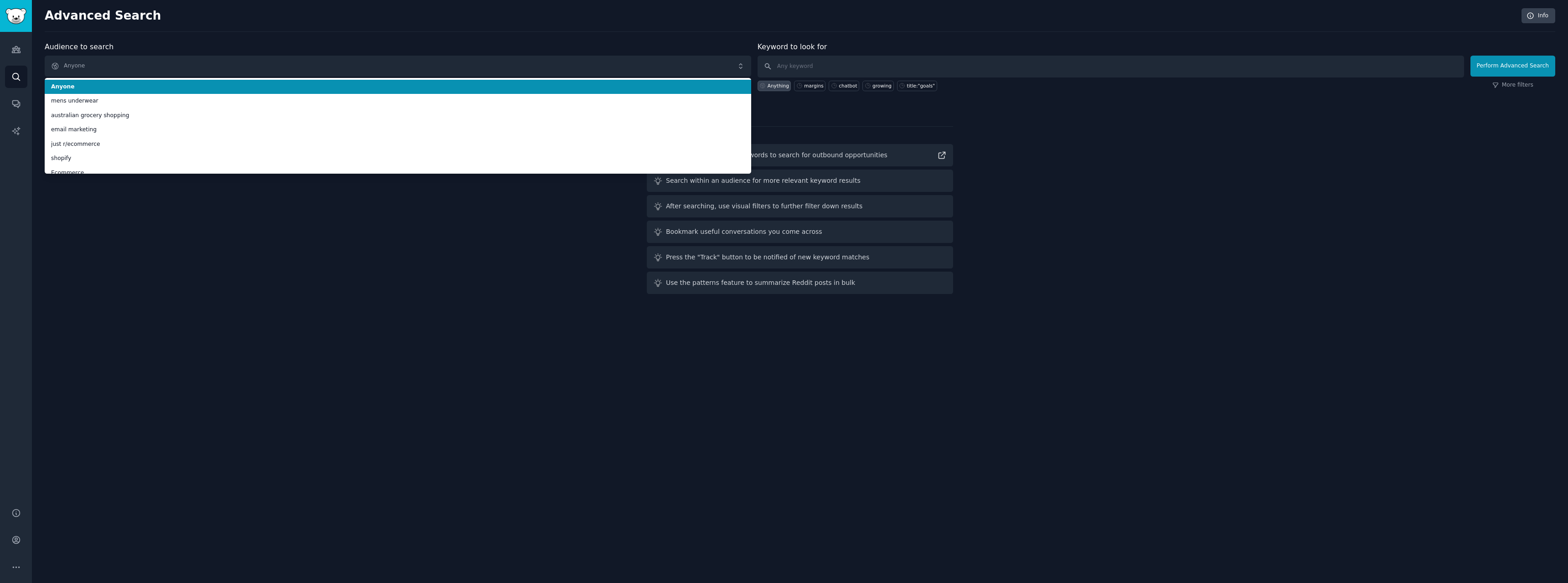
click at [86, 88] on span "Anyone" at bounding box center [398, 86] width 694 height 8
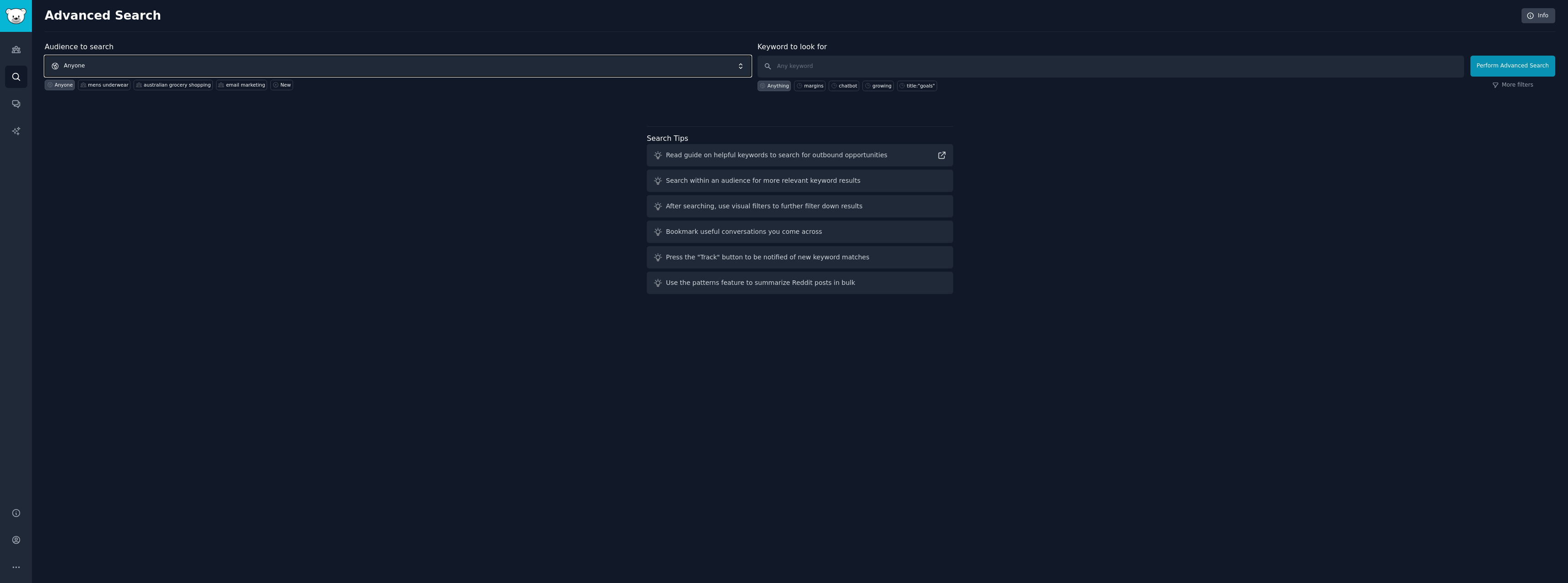
click at [93, 66] on span "Anyone" at bounding box center [397, 66] width 707 height 21
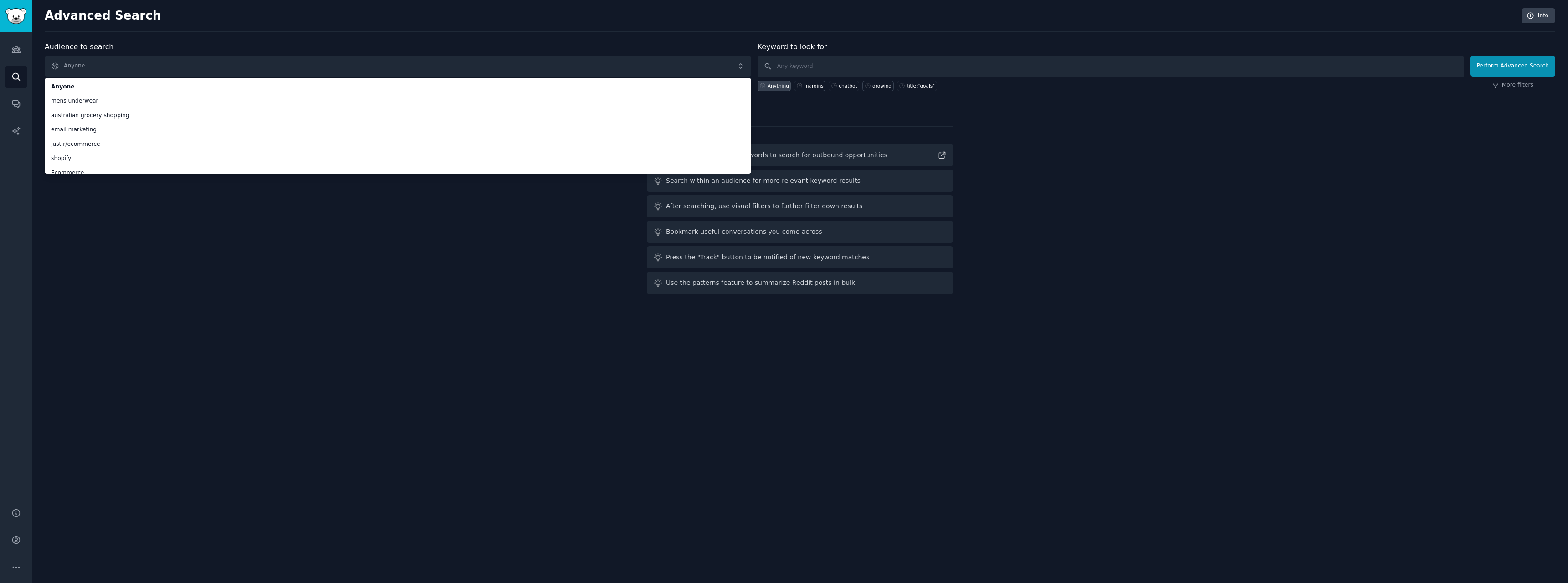
click at [332, 31] on div "Advanced Search Info" at bounding box center [800, 19] width 1511 height 24
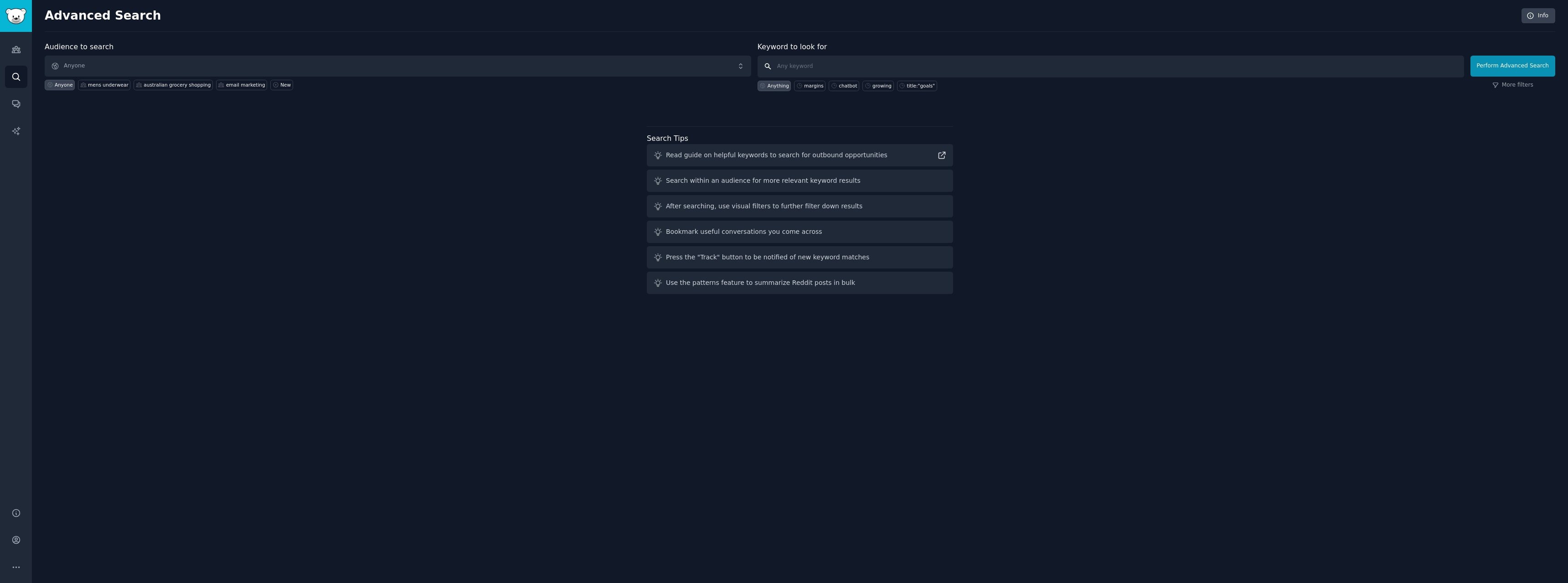
click at [899, 61] on input "text" at bounding box center [1111, 66] width 707 height 22
type input "aussieBum"
click button "Perform Advanced Search" at bounding box center [1513, 66] width 85 height 21
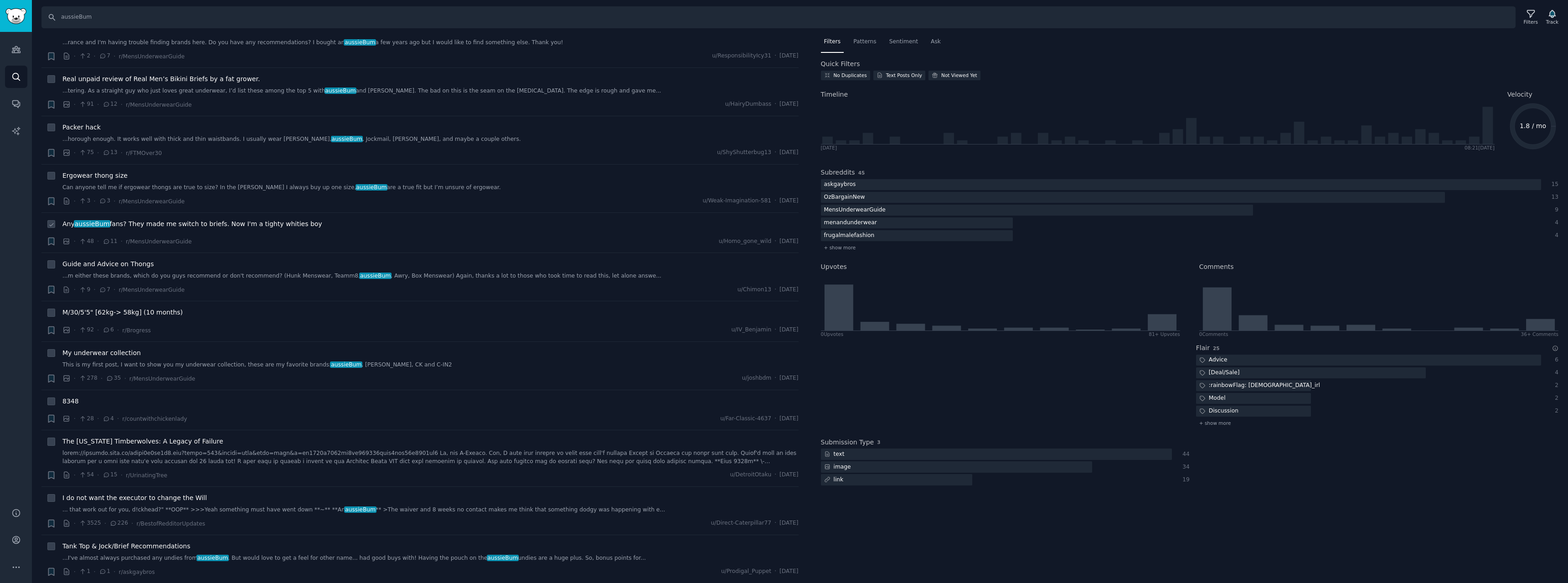
scroll to position [228, 0]
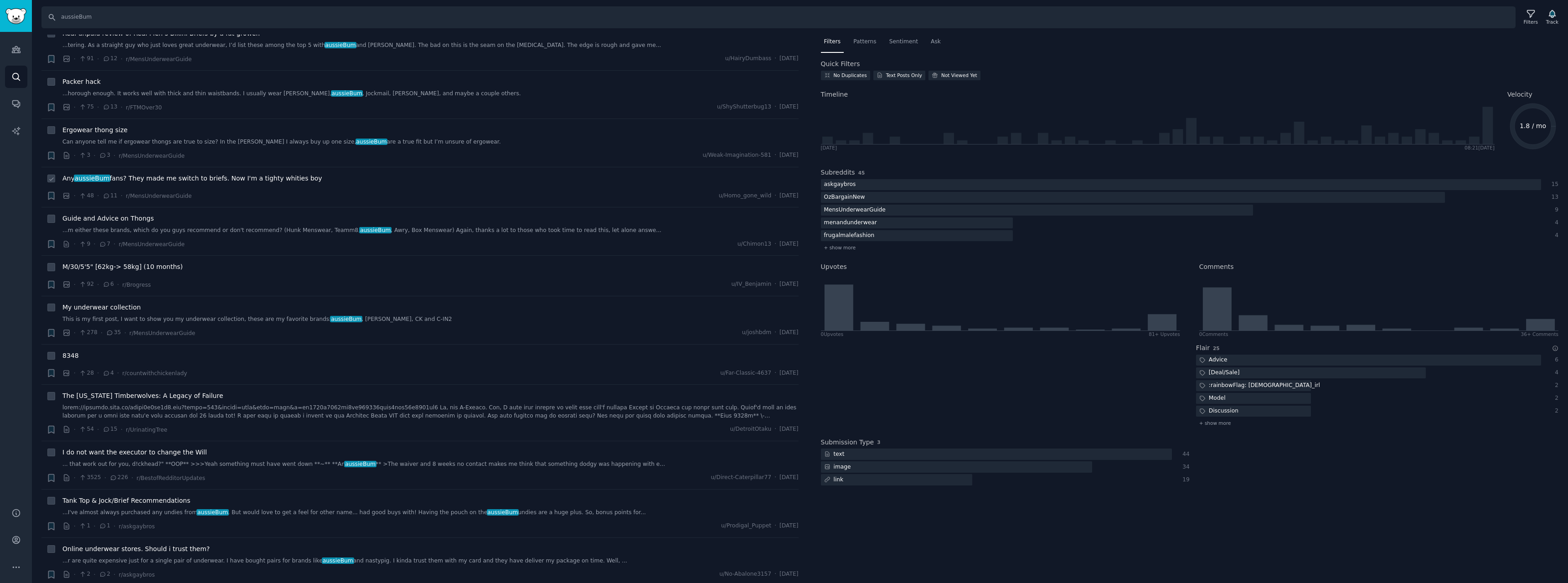
click at [217, 178] on span "Any aussieBum fans? They made me switch to briefs. Now I'm a tighty whities boy" at bounding box center [192, 178] width 260 height 10
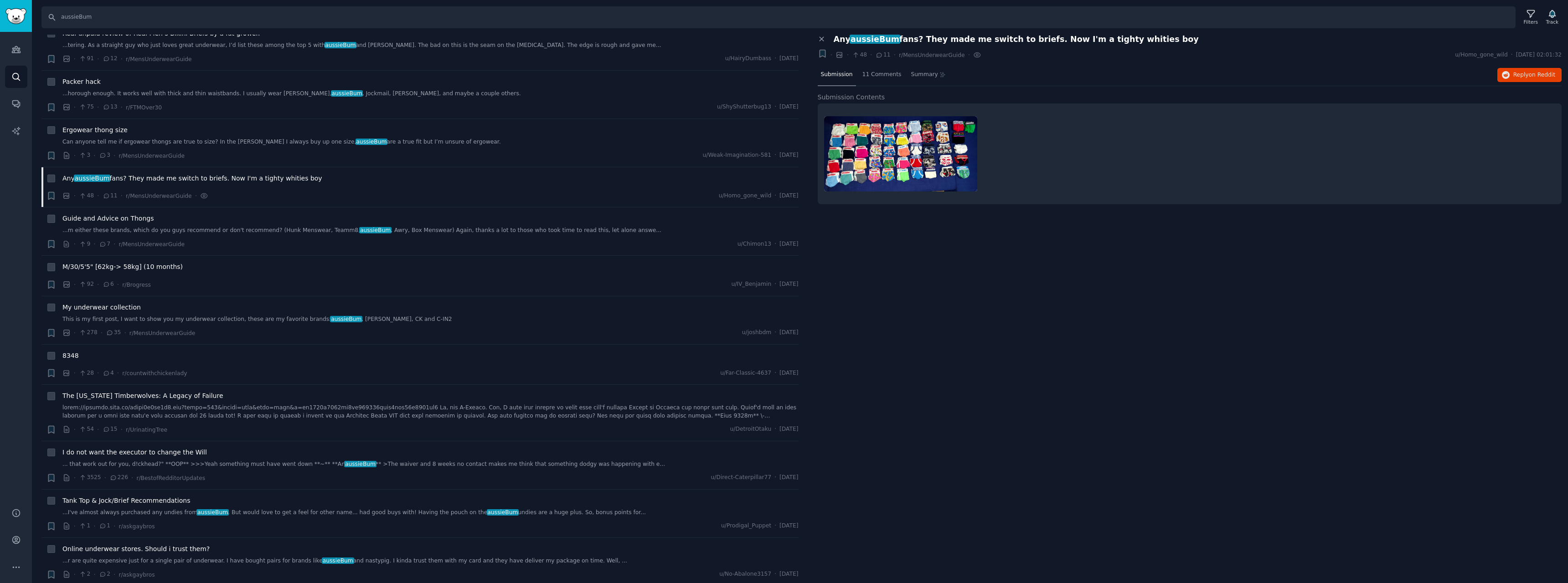
click at [906, 157] on img at bounding box center [901, 154] width 153 height 75
click at [865, 77] on span "11 Comments" at bounding box center [882, 74] width 39 height 8
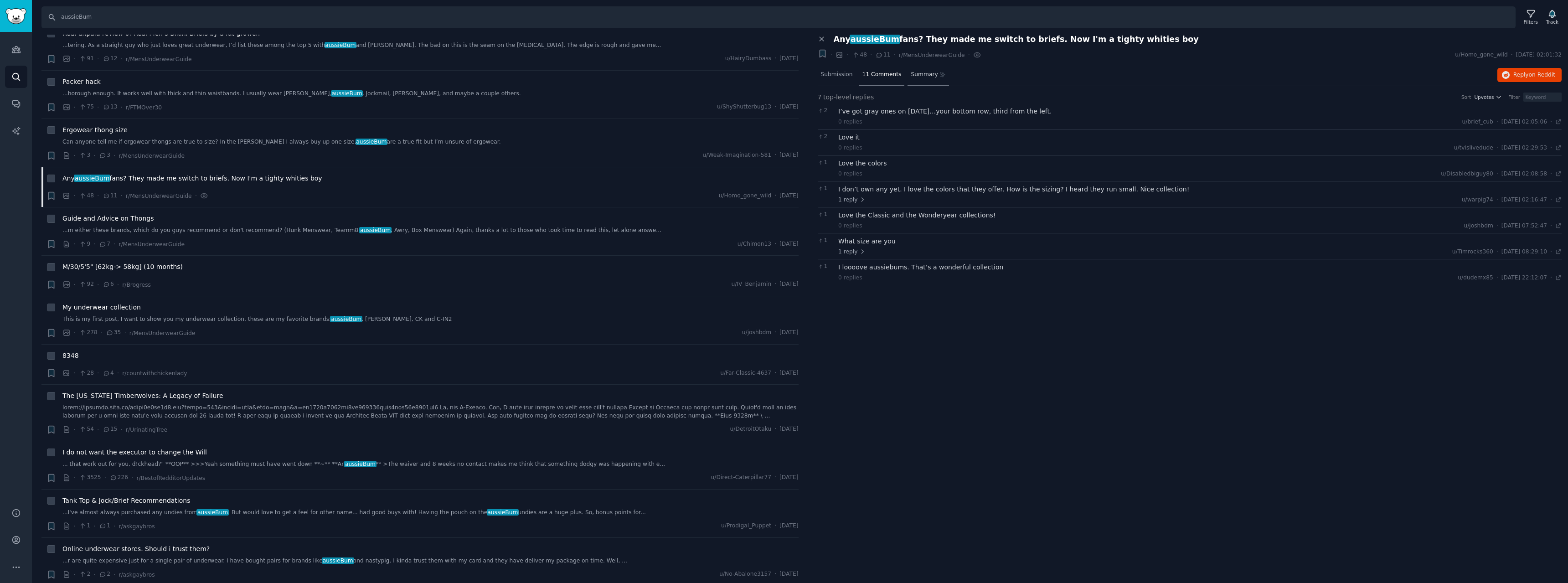
click at [915, 66] on div "Summary" at bounding box center [928, 75] width 41 height 22
